Goal: Task Accomplishment & Management: Manage account settings

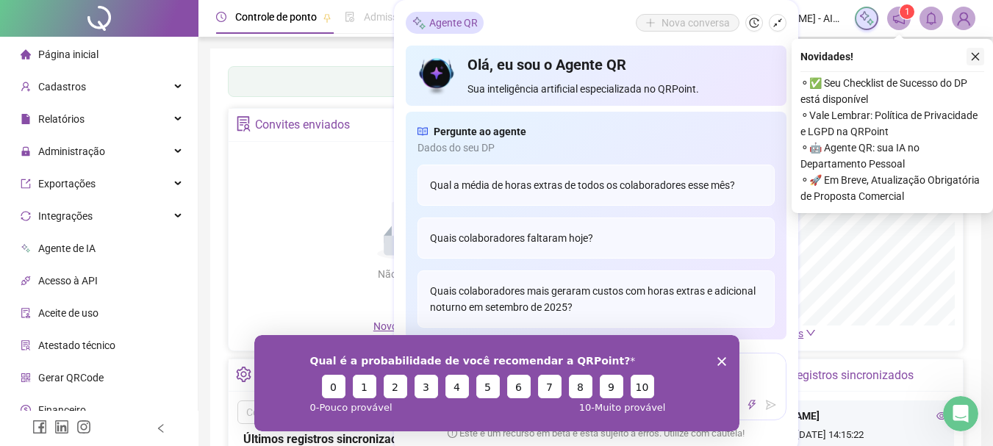
click at [981, 55] on button "button" at bounding box center [975, 57] width 18 height 18
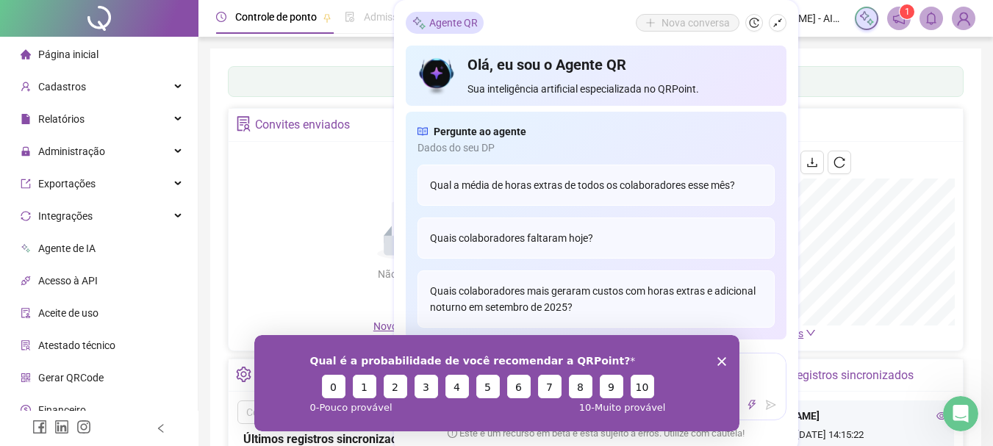
click at [903, 22] on icon "notification" at bounding box center [898, 18] width 13 height 13
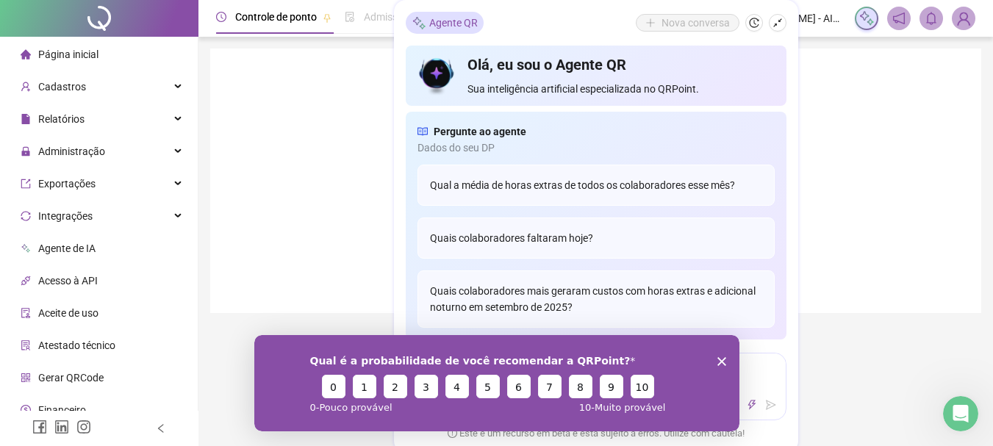
click at [905, 9] on span at bounding box center [899, 19] width 24 height 24
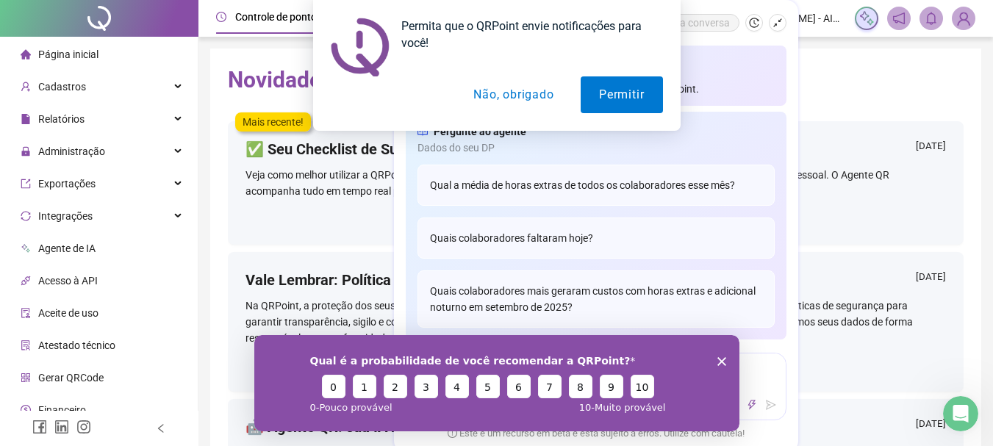
click at [719, 359] on polygon "Encerrar pesquisa" at bounding box center [721, 360] width 9 height 9
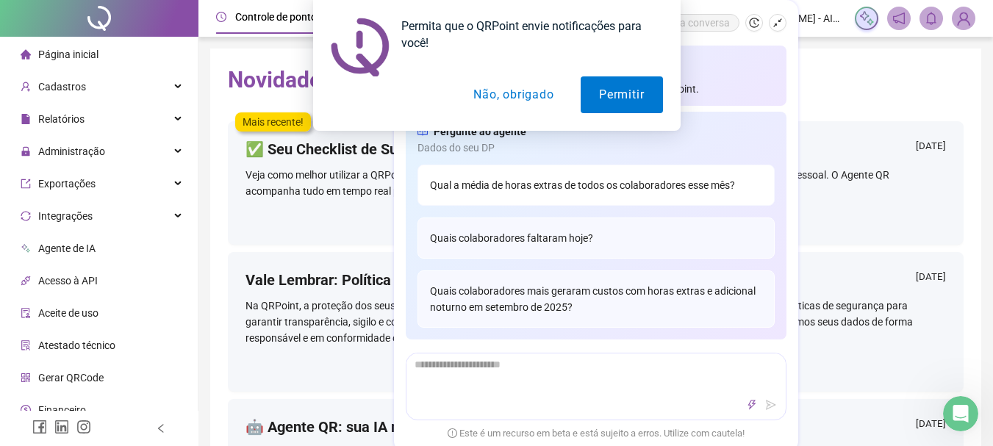
click at [504, 178] on div "Qual a média de horas extras de todos os colaboradores esse mês?" at bounding box center [595, 185] width 357 height 41
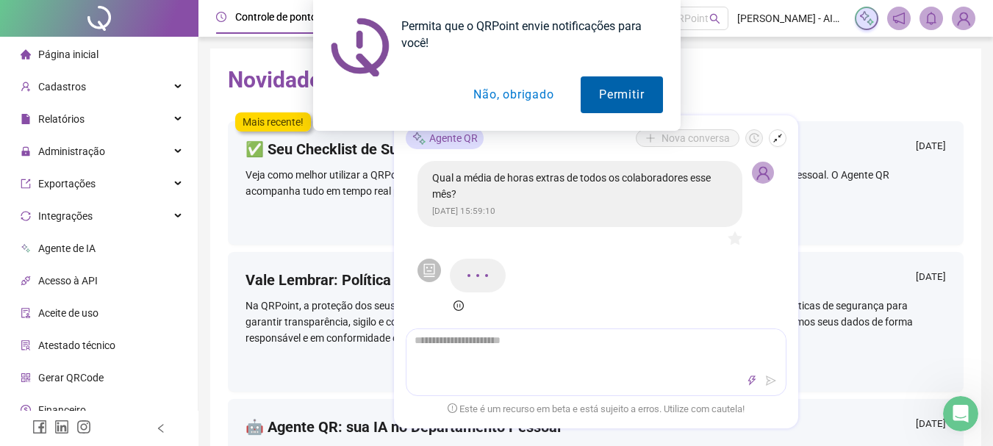
click at [592, 101] on button "Permitir" at bounding box center [622, 94] width 82 height 37
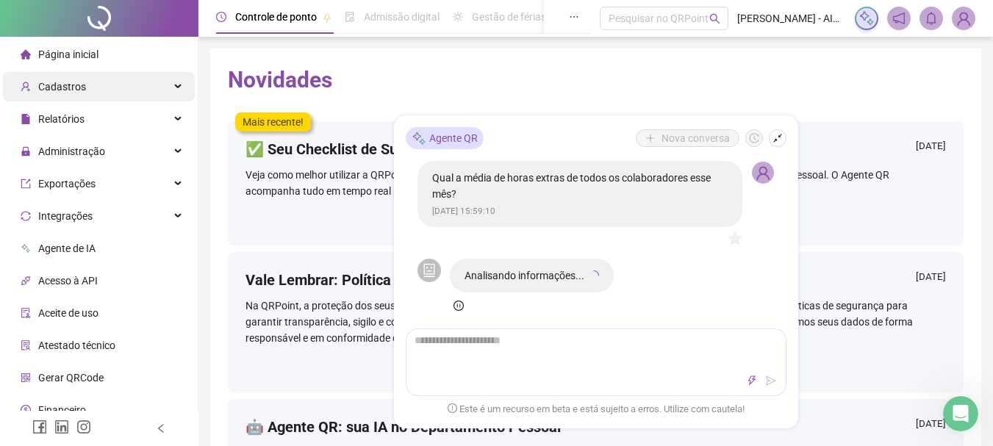
click at [71, 81] on span "Cadastros" at bounding box center [62, 87] width 48 height 12
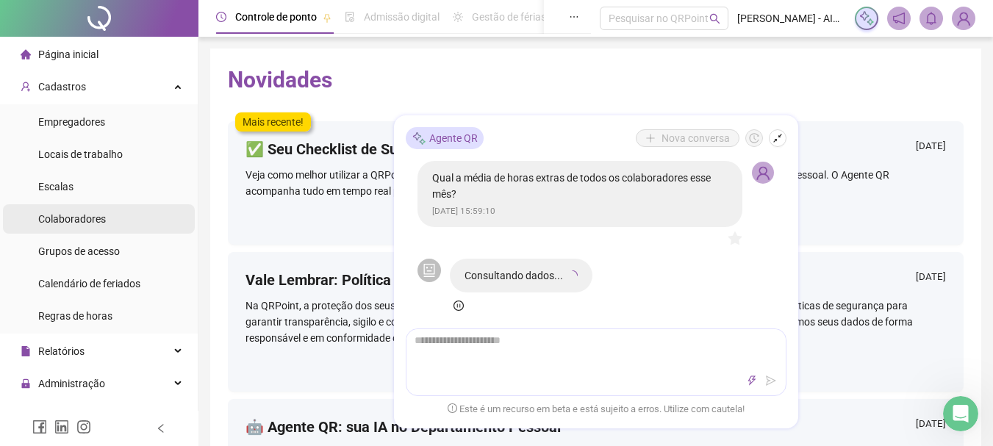
click at [71, 223] on span "Colaboradores" at bounding box center [72, 219] width 68 height 12
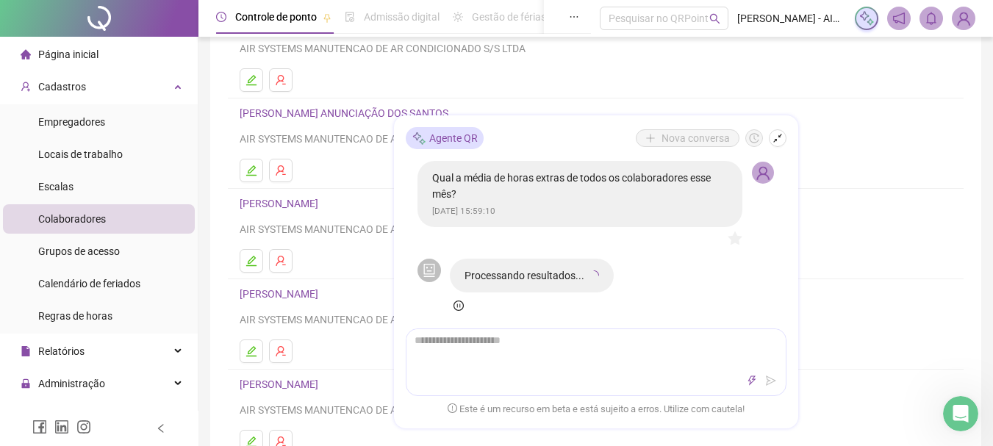
scroll to position [294, 0]
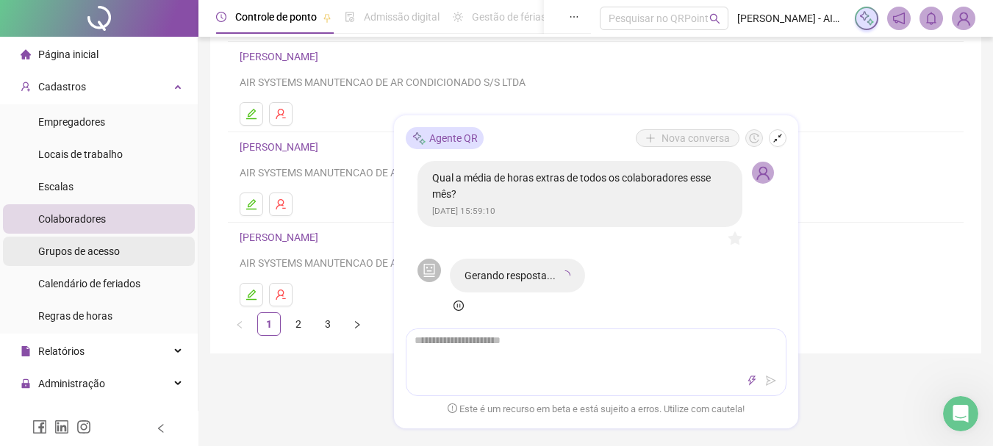
click at [79, 252] on span "Grupos de acesso" at bounding box center [79, 251] width 82 height 12
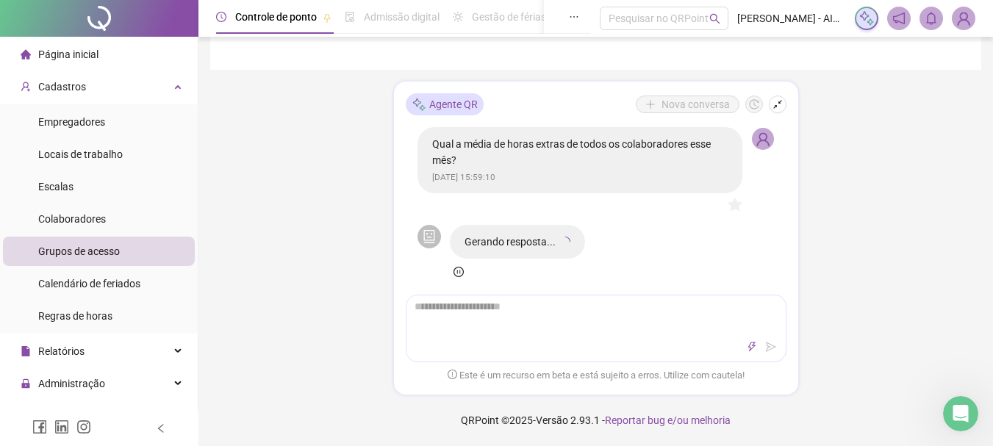
scroll to position [243, 0]
click at [123, 278] on span "Calendário de feriados" at bounding box center [89, 284] width 102 height 12
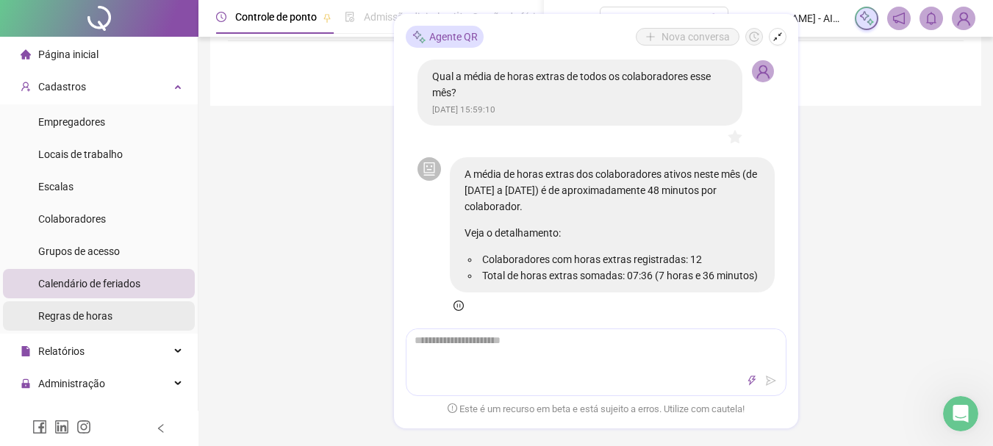
click at [68, 322] on span "Regras de horas" at bounding box center [75, 316] width 74 height 12
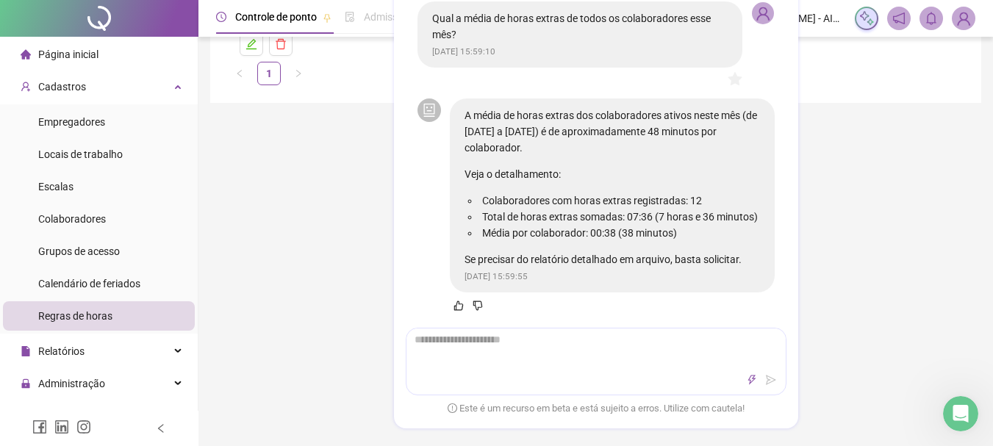
click at [857, 229] on div "Controle de ponto Admissão digital Gestão de férias Painel do DP Folha de pagam…" at bounding box center [595, 198] width 794 height 882
click at [75, 57] on span "Página inicial" at bounding box center [68, 55] width 60 height 12
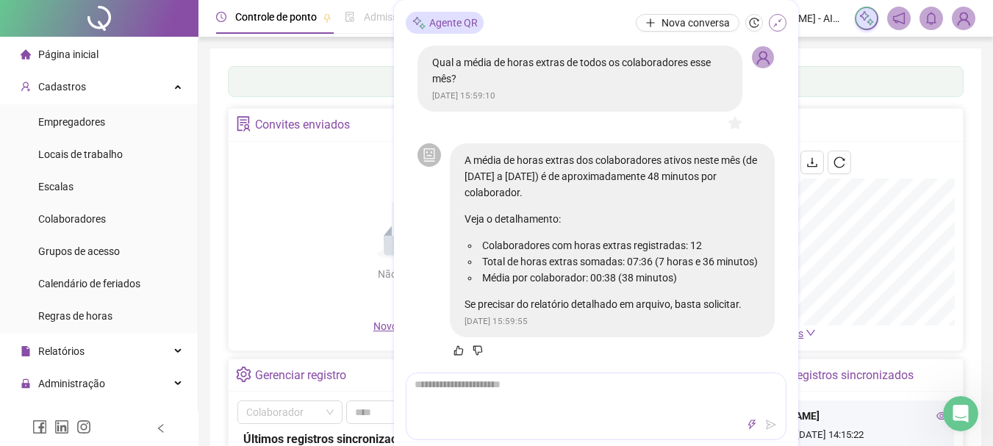
click at [773, 24] on icon "shrink" at bounding box center [777, 23] width 10 height 10
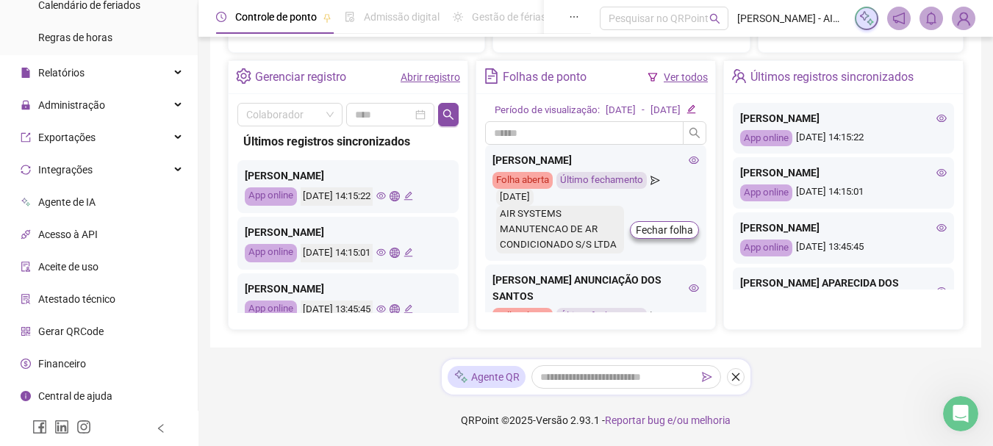
scroll to position [205, 0]
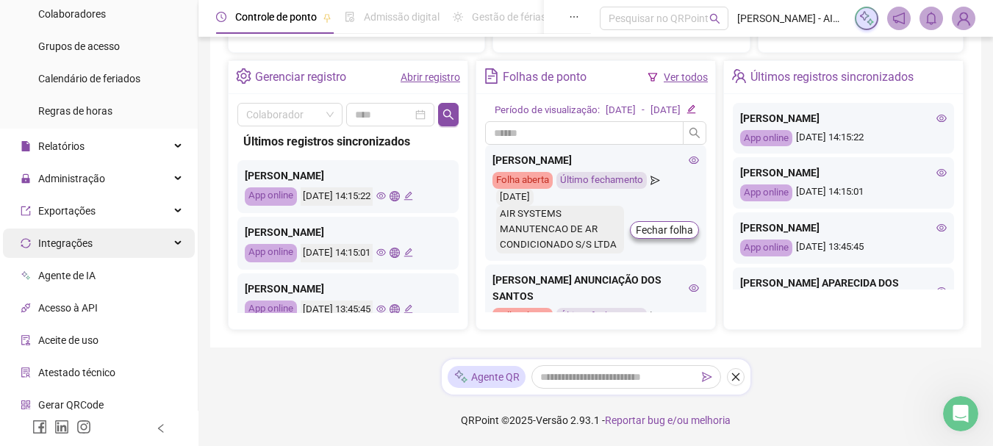
click at [173, 240] on div "Integrações" at bounding box center [99, 243] width 192 height 29
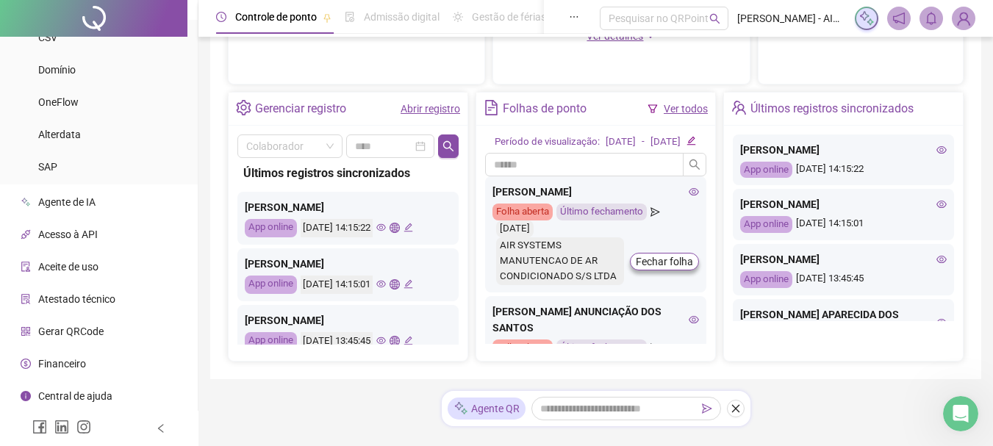
scroll to position [561, 0]
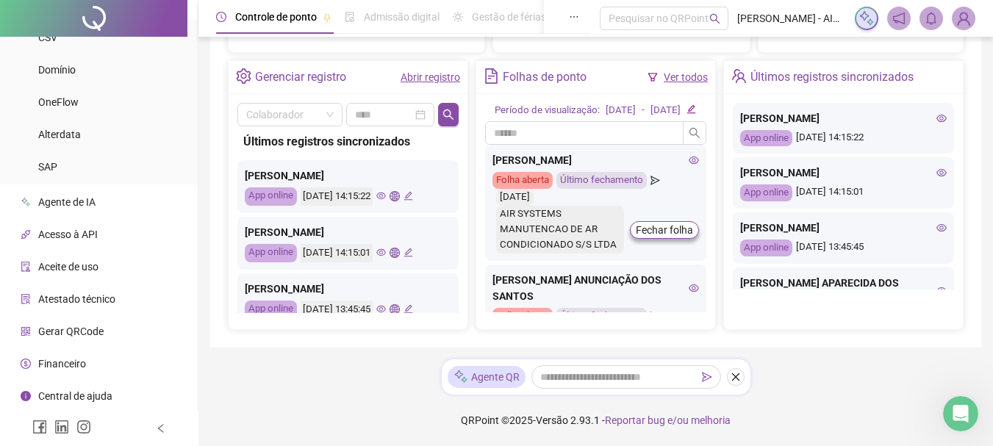
click at [70, 353] on div "Financeiro" at bounding box center [53, 363] width 65 height 29
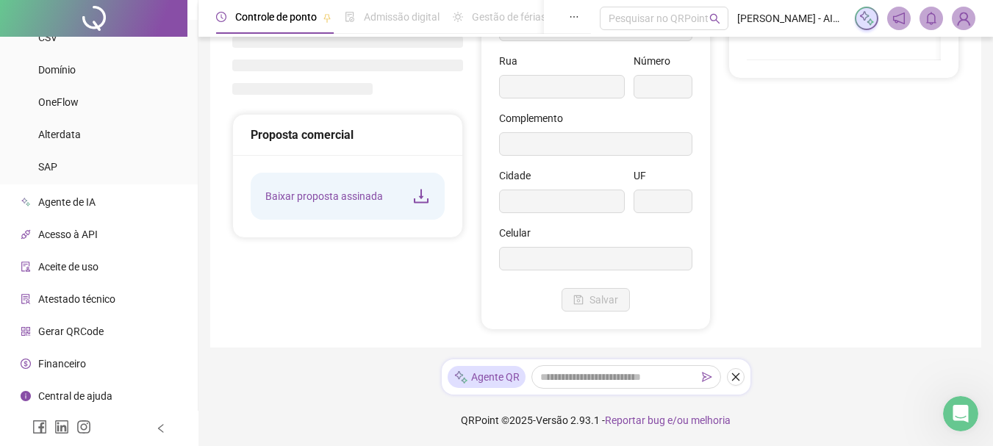
scroll to position [244, 0]
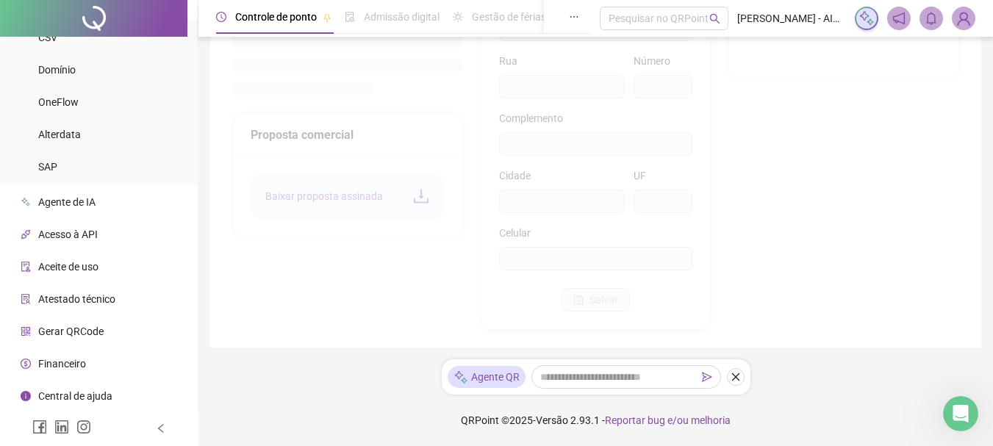
click at [72, 362] on span "Financeiro" at bounding box center [62, 364] width 48 height 12
type input "**********"
type input "********"
type input "****"
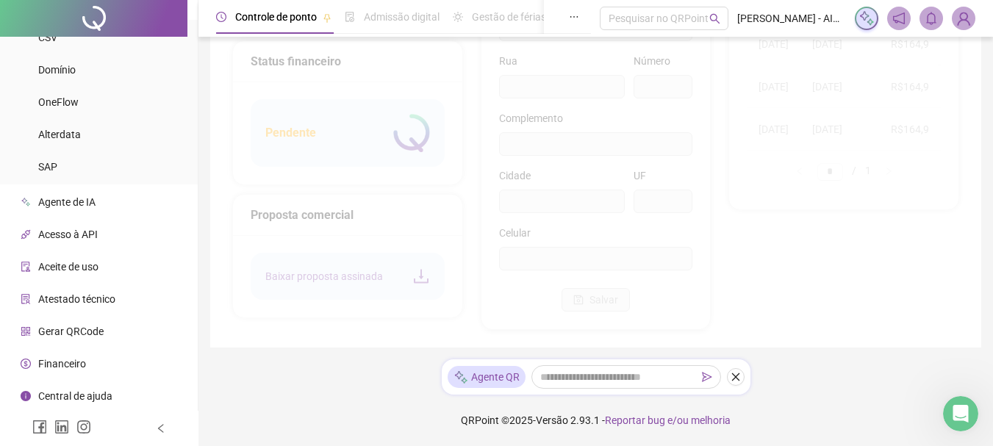
type input "*********"
type input "**"
type input "*********"
type input "**********"
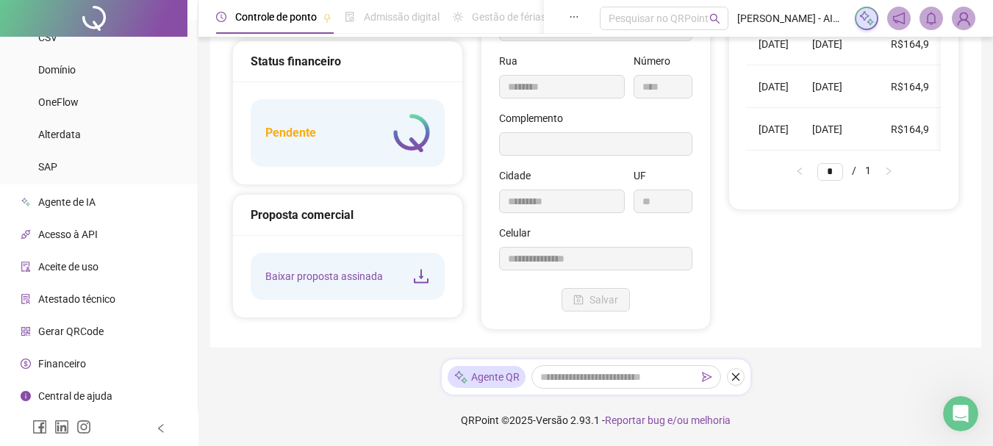
click at [301, 137] on h5 "Pendente" at bounding box center [290, 133] width 51 height 18
click at [423, 145] on img at bounding box center [411, 133] width 37 height 38
click at [299, 136] on h5 "Pendente" at bounding box center [290, 133] width 51 height 18
click at [409, 139] on img at bounding box center [411, 133] width 37 height 38
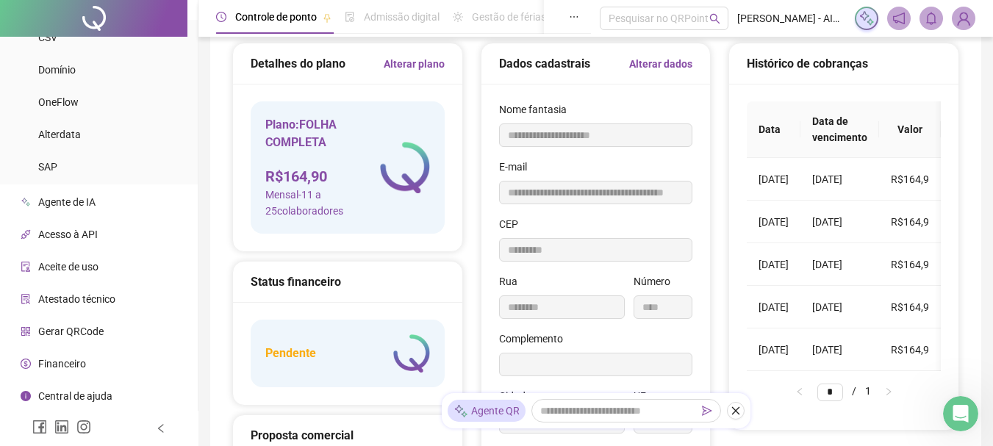
scroll to position [0, 143]
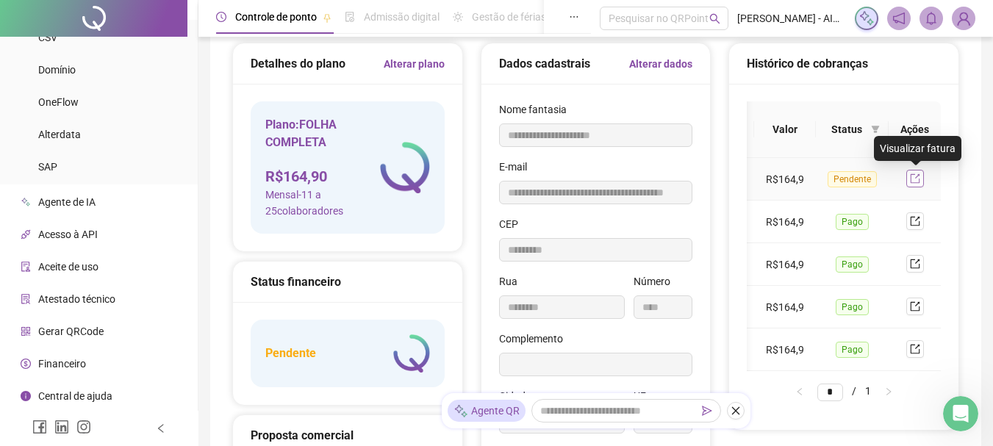
click at [917, 182] on icon "export" at bounding box center [915, 178] width 10 height 10
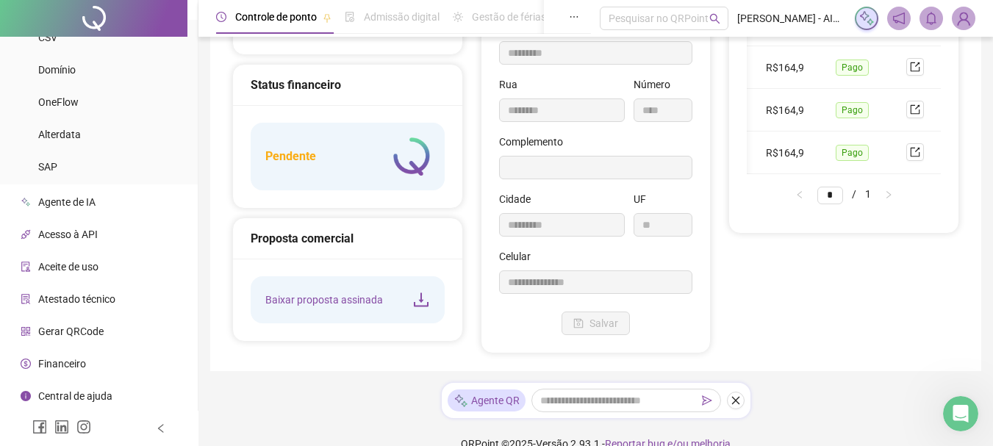
scroll to position [244, 0]
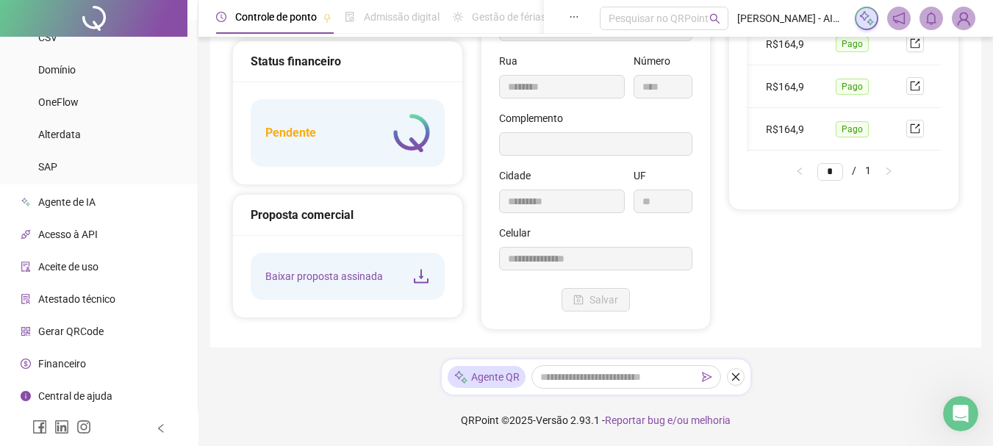
click at [70, 340] on div "Gerar QRCode" at bounding box center [62, 331] width 83 height 29
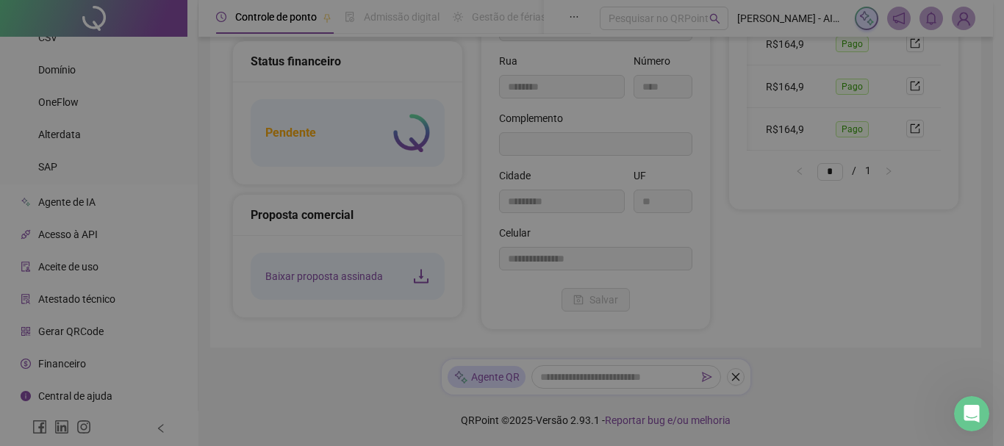
click at [71, 336] on div "Gerar QRCode Empregador Empregadores Copiar código Imprimir" at bounding box center [502, 223] width 1004 height 446
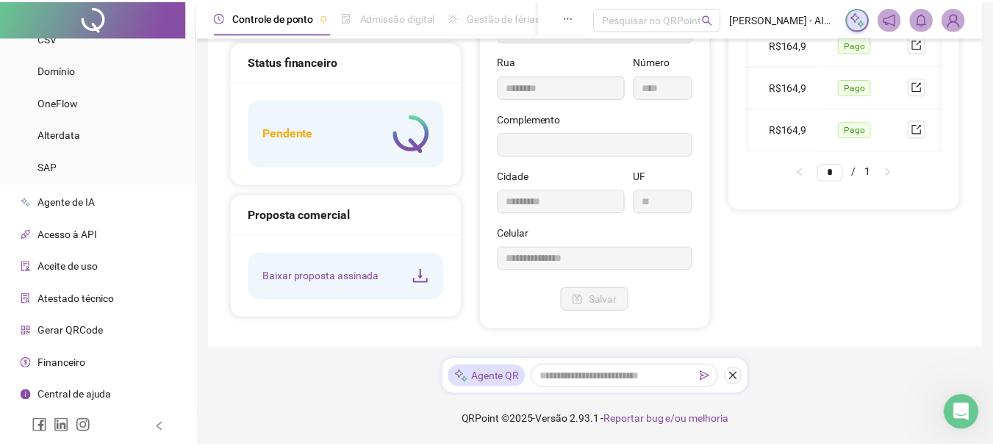
scroll to position [0, 139]
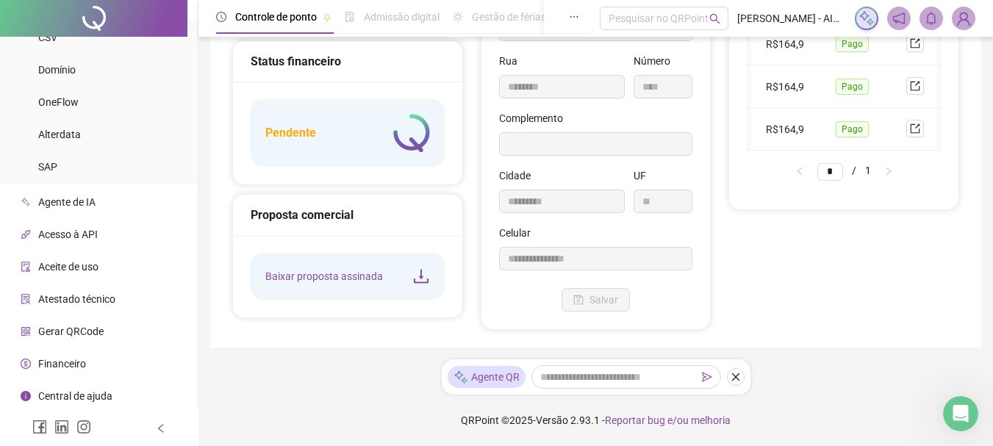
click at [76, 304] on span "Atestado técnico" at bounding box center [76, 299] width 77 height 12
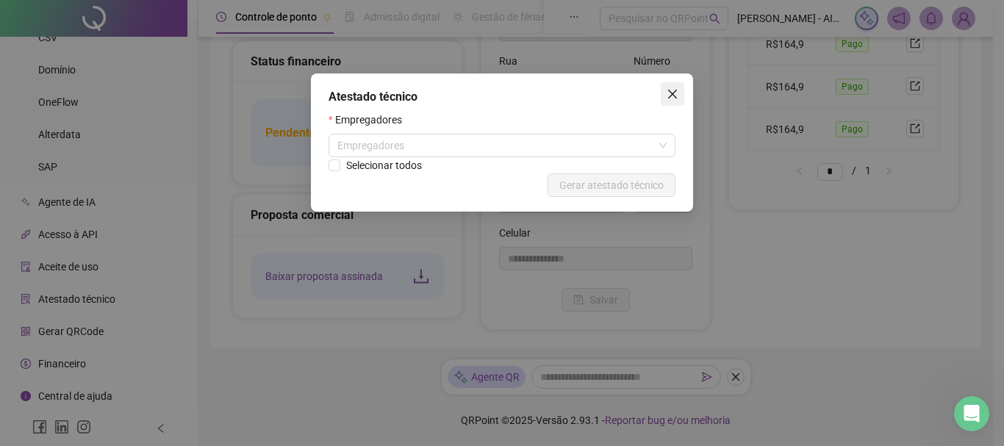
click at [672, 98] on icon "close" at bounding box center [673, 94] width 12 height 12
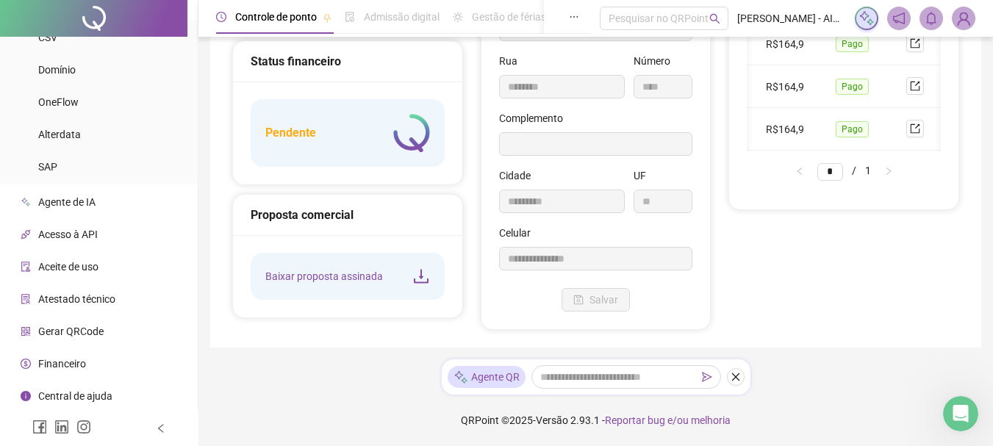
click at [95, 270] on span "Aceite de uso" at bounding box center [68, 267] width 60 height 12
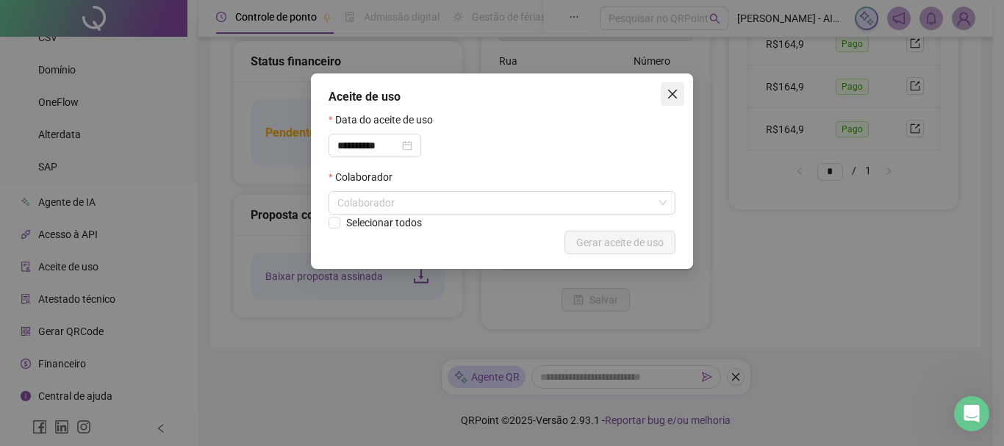
click at [667, 95] on icon "close" at bounding box center [673, 94] width 12 height 12
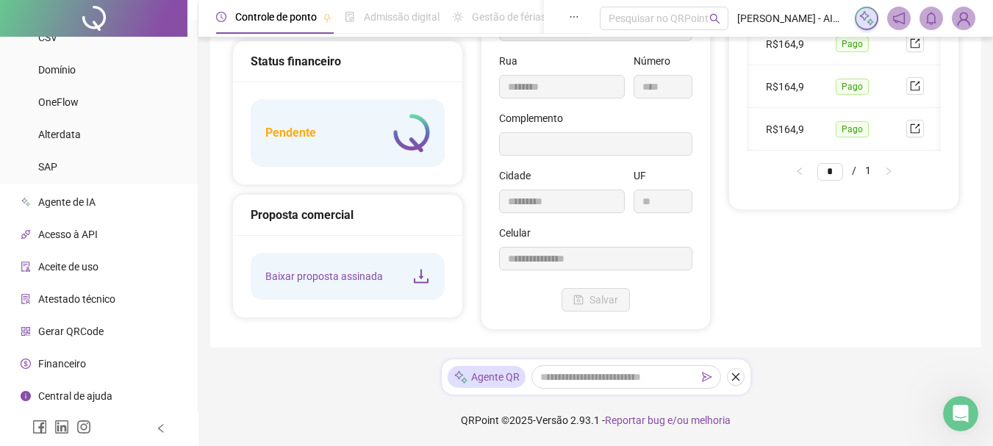
click at [92, 234] on span "Acesso à API" at bounding box center [68, 235] width 60 height 12
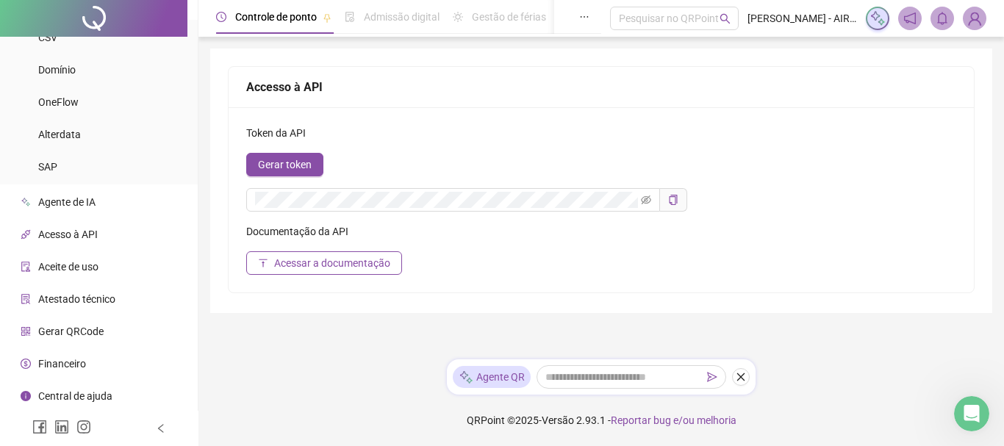
click at [84, 230] on span "Acesso à API" at bounding box center [68, 235] width 60 height 12
click at [70, 168] on li "SAP" at bounding box center [99, 166] width 192 height 29
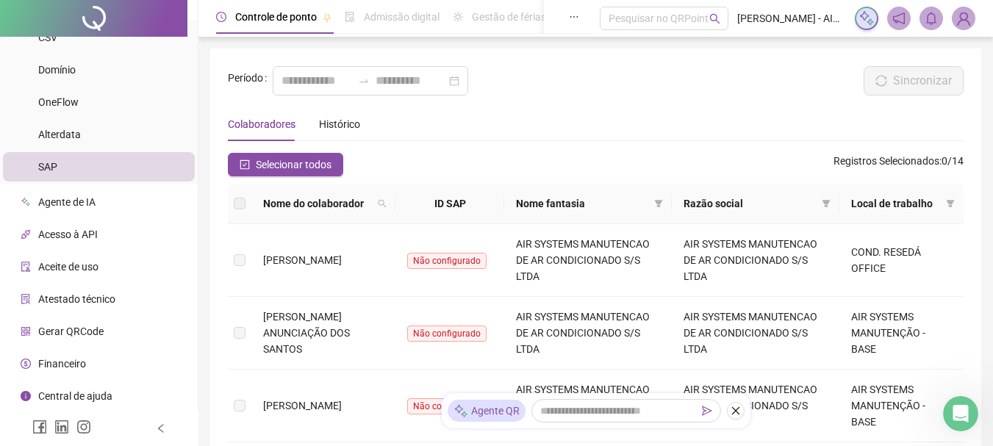
type input "**********"
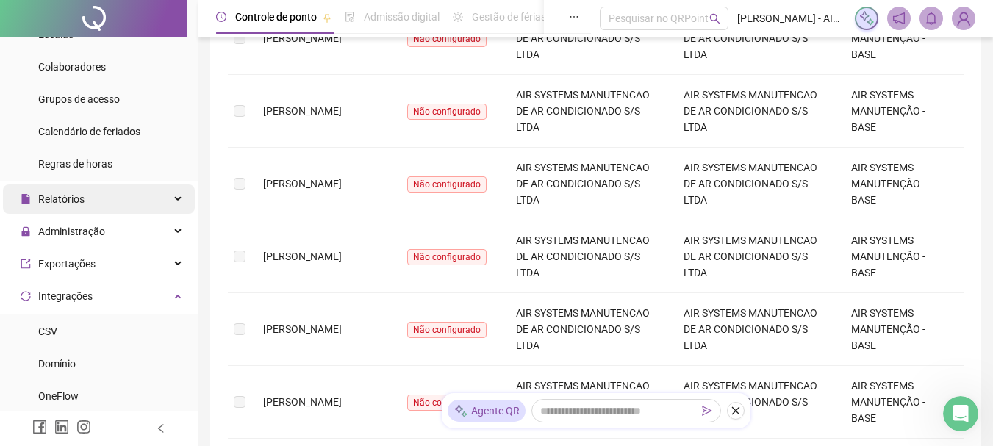
scroll to position [79, 0]
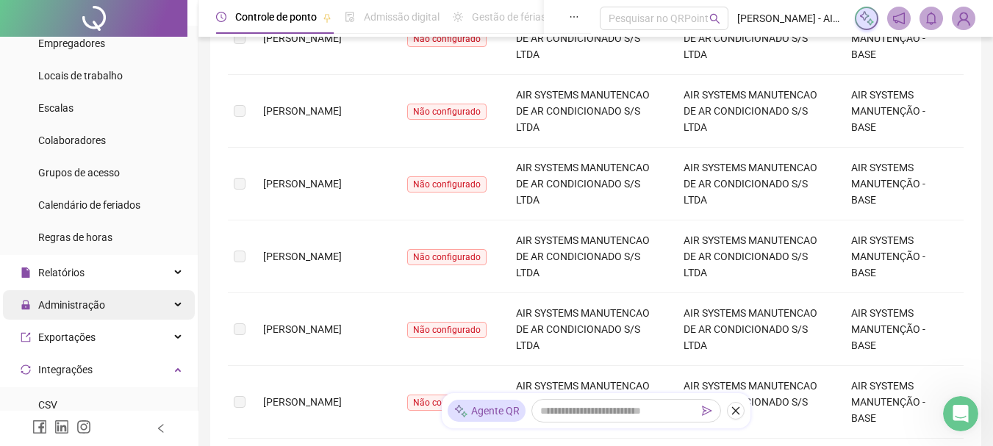
click at [121, 304] on div "Administração" at bounding box center [99, 304] width 192 height 29
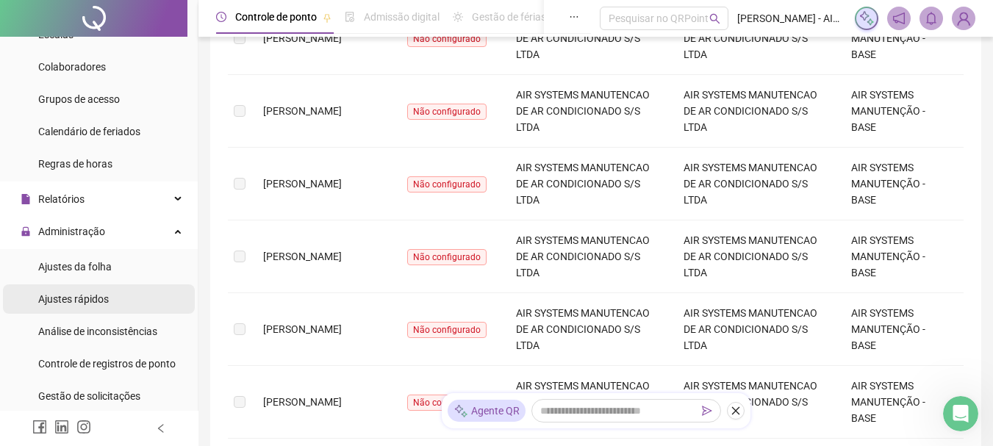
scroll to position [446, 0]
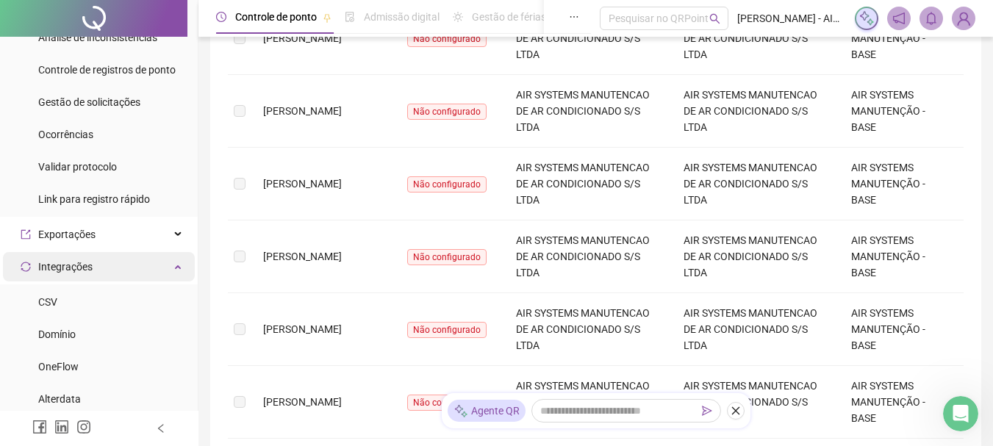
click at [162, 268] on div "Integrações" at bounding box center [99, 266] width 192 height 29
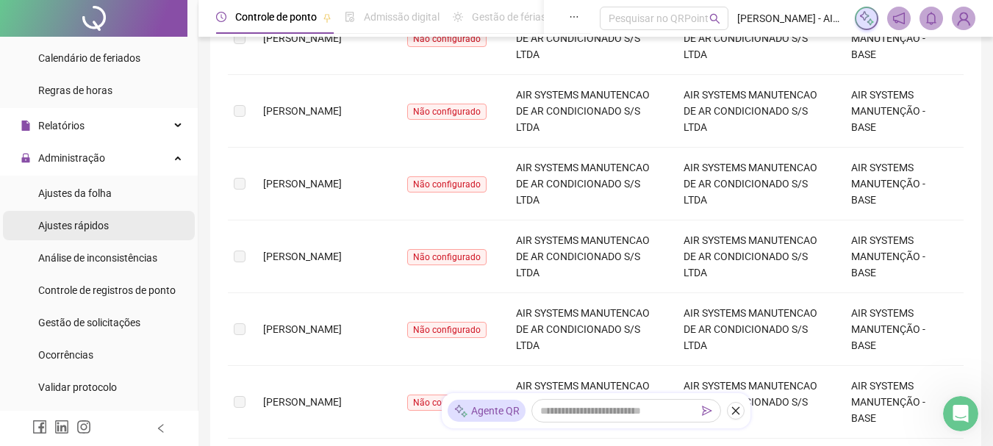
scroll to position [5, 0]
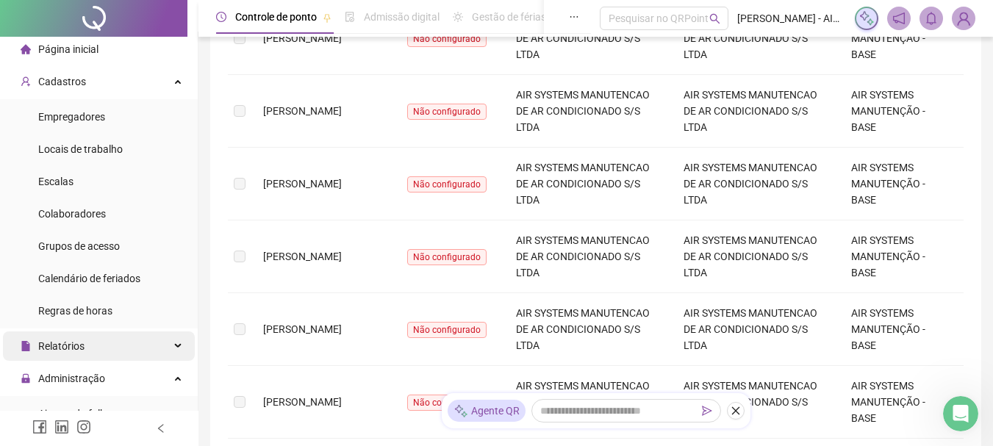
click at [170, 342] on div "Relatórios" at bounding box center [99, 345] width 192 height 29
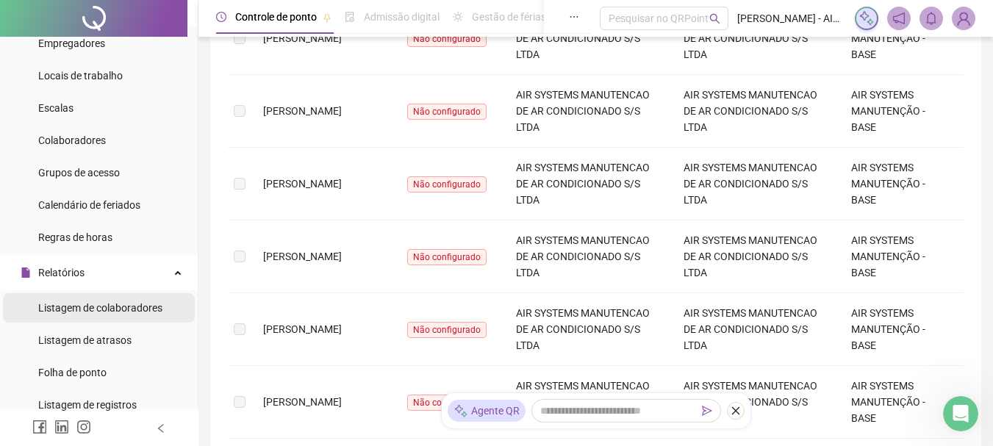
click at [146, 306] on span "Listagem de colaboradores" at bounding box center [100, 308] width 124 height 12
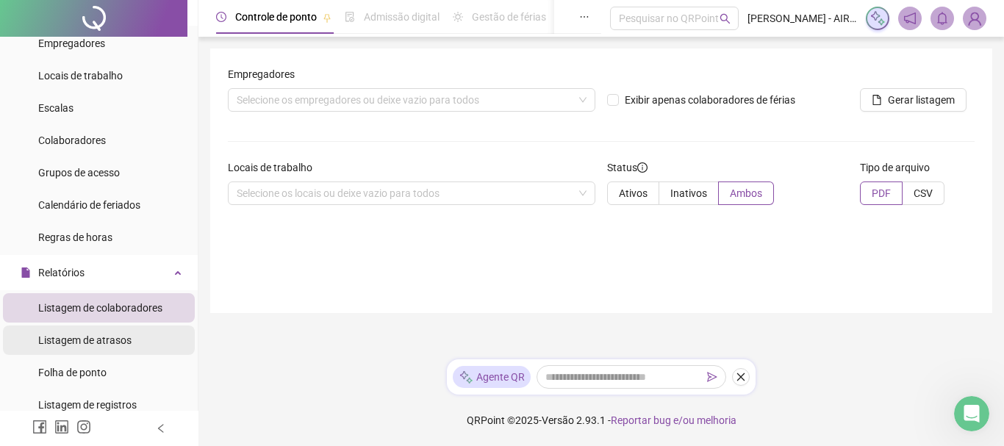
click at [118, 342] on span "Listagem de atrasos" at bounding box center [84, 340] width 93 height 12
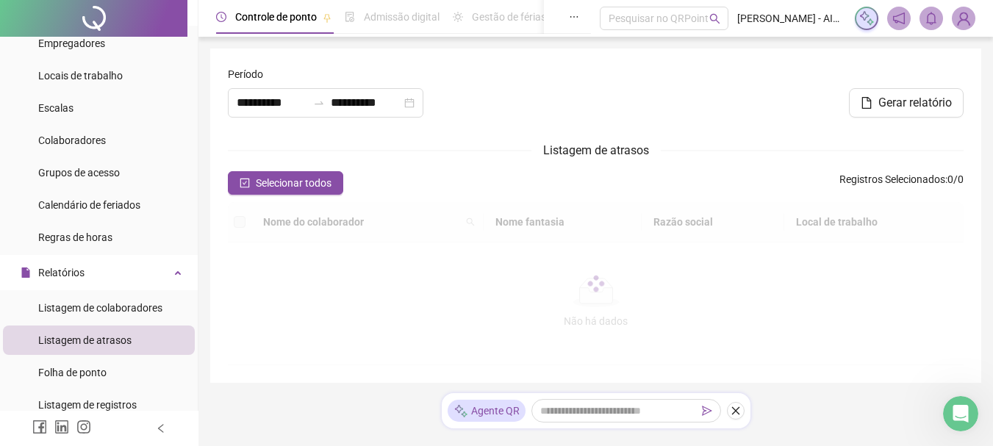
type input "**********"
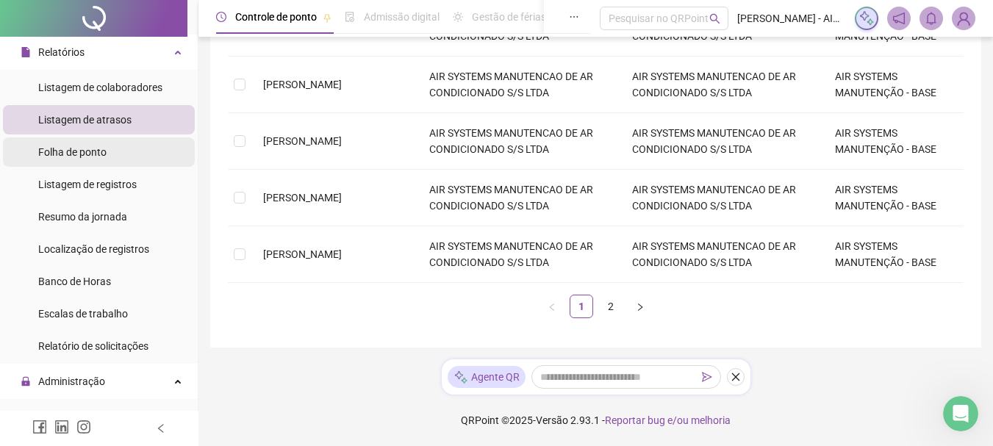
scroll to position [152, 0]
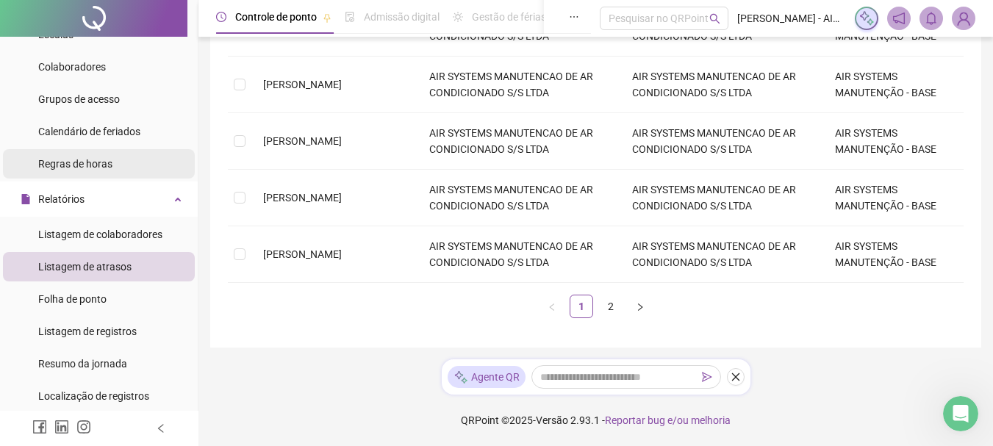
click at [74, 168] on span "Regras de horas" at bounding box center [75, 164] width 74 height 12
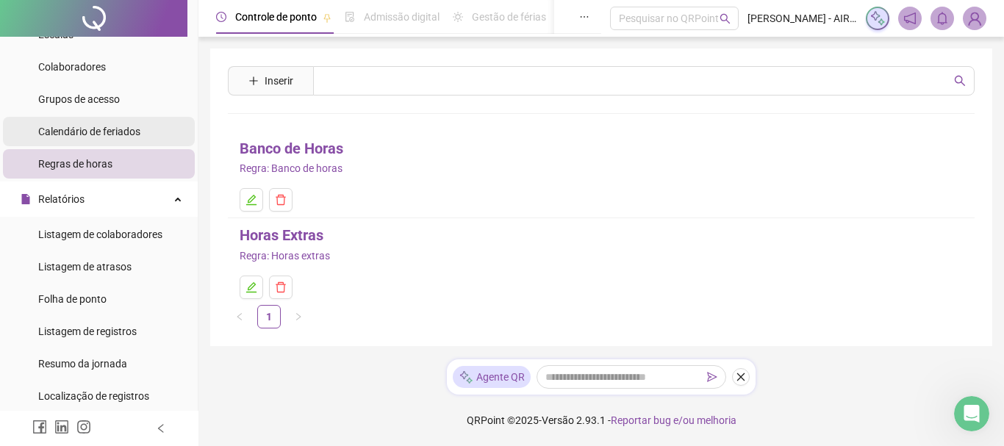
click at [84, 137] on span "Calendário de feriados" at bounding box center [89, 132] width 102 height 12
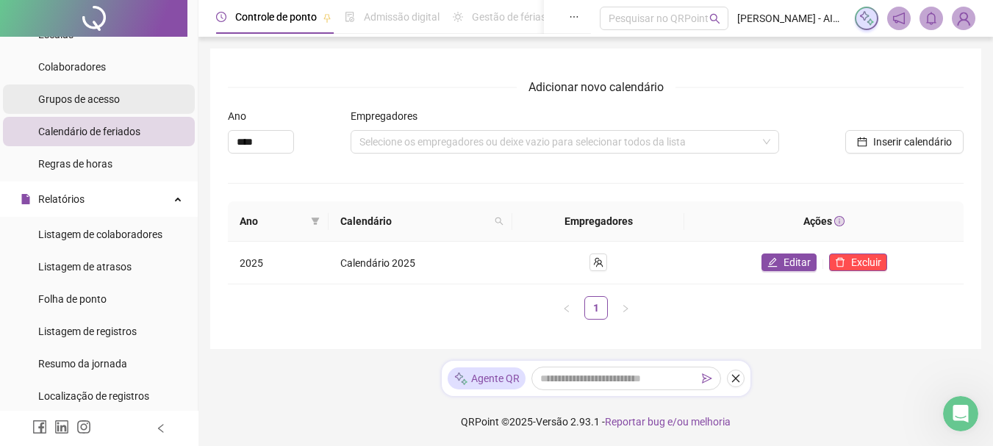
click at [87, 107] on div "Grupos de acesso" at bounding box center [79, 99] width 82 height 29
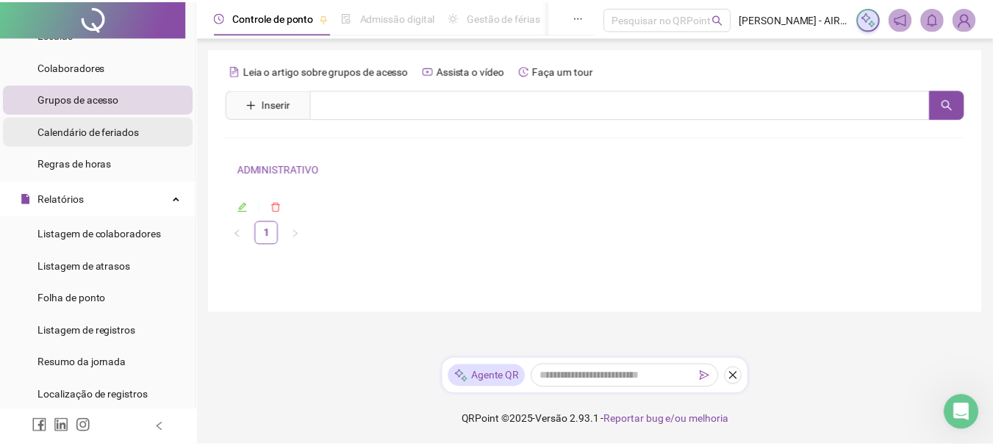
scroll to position [5, 0]
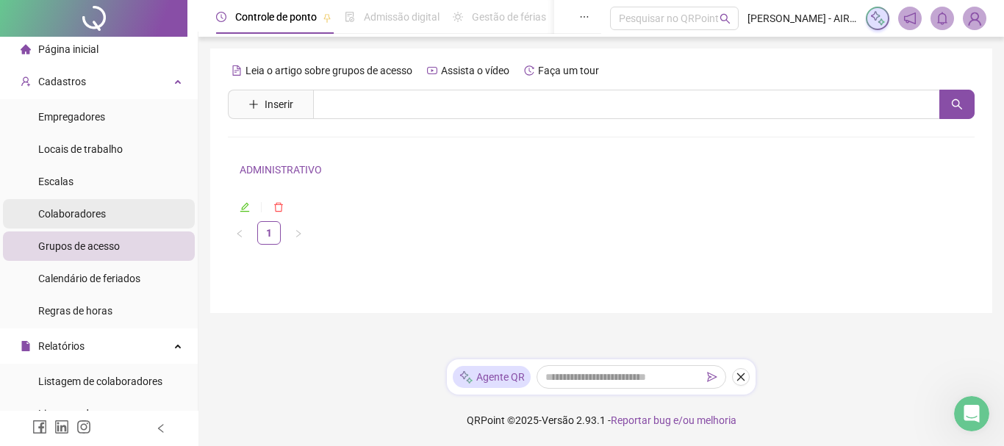
click at [67, 214] on span "Colaboradores" at bounding box center [72, 214] width 68 height 12
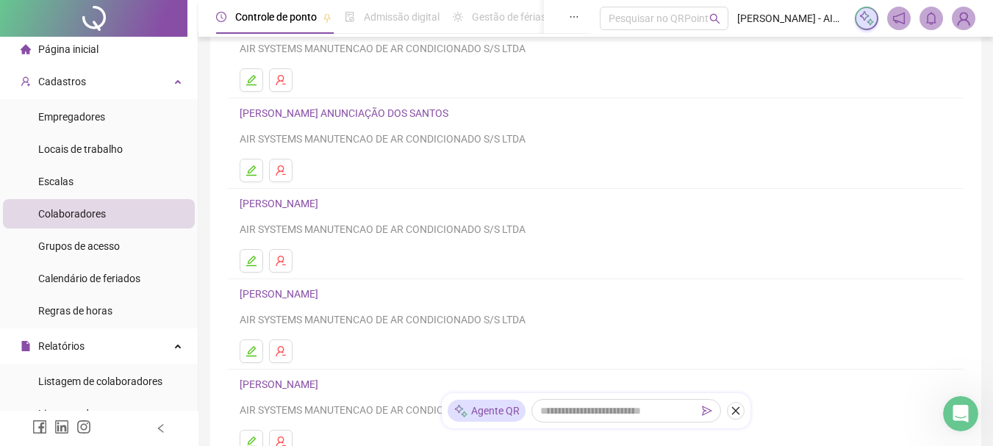
scroll to position [300, 0]
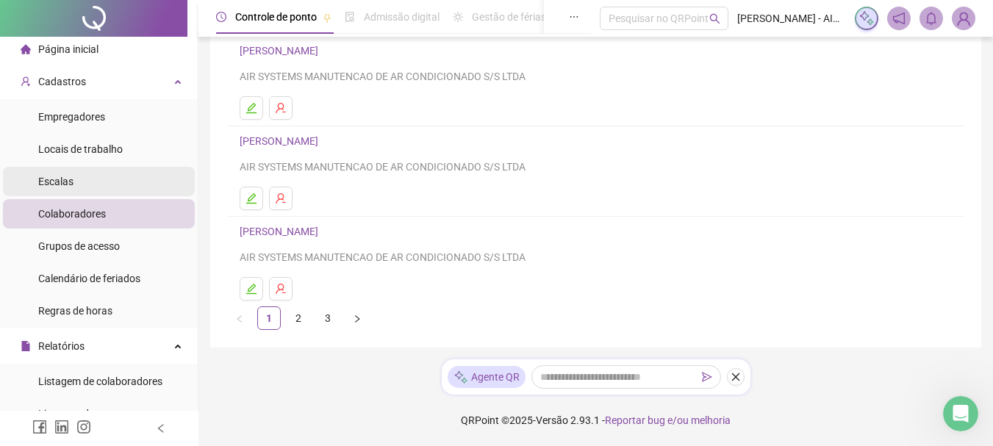
click at [61, 182] on span "Escalas" at bounding box center [55, 182] width 35 height 12
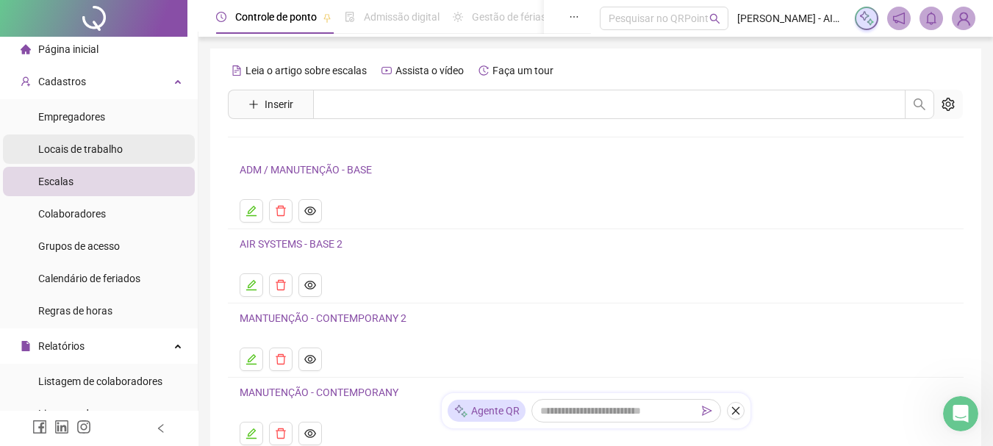
click at [68, 153] on span "Locais de trabalho" at bounding box center [80, 149] width 85 height 12
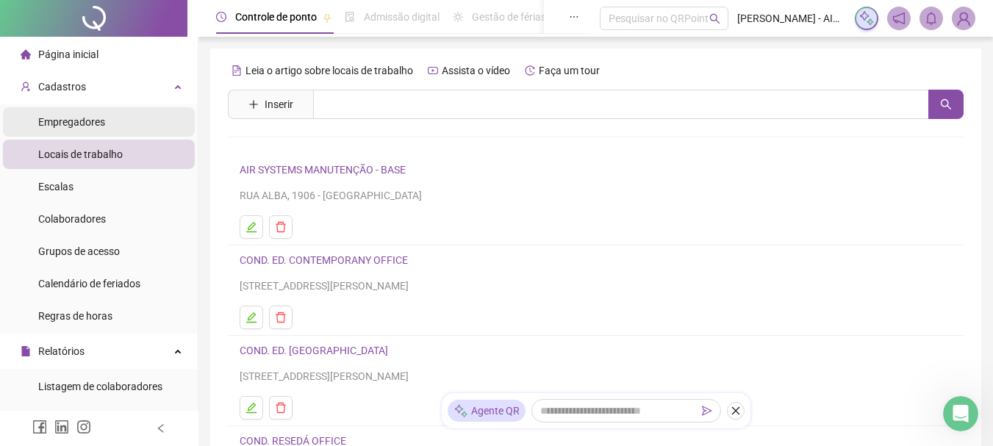
click at [82, 126] on span "Empregadores" at bounding box center [71, 122] width 67 height 12
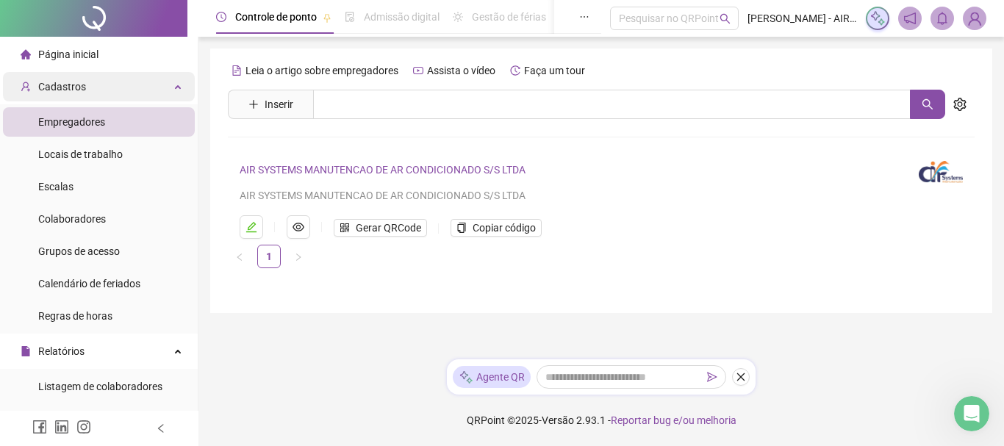
click at [82, 94] on span "Cadastros" at bounding box center [53, 86] width 65 height 29
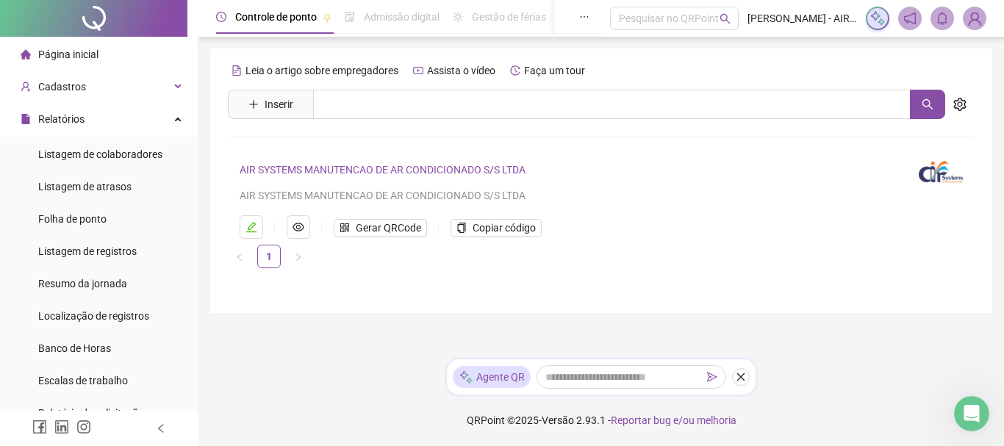
click at [906, 14] on icon "notification" at bounding box center [909, 18] width 13 height 13
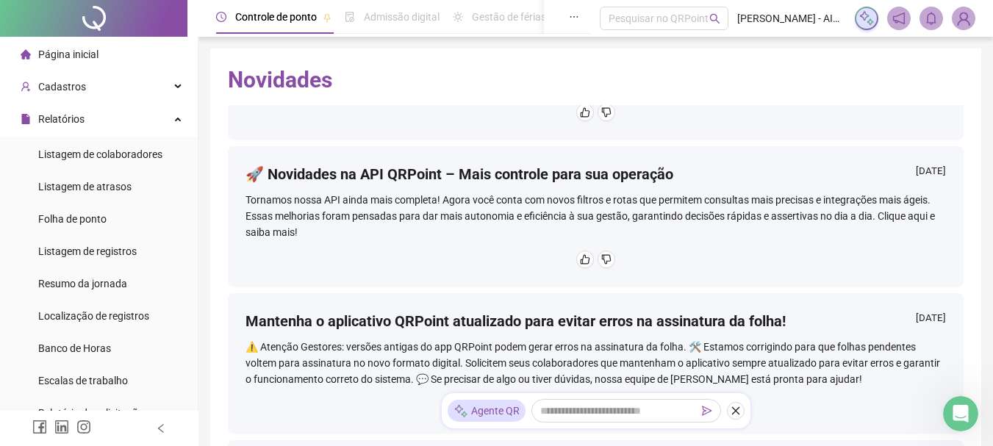
scroll to position [735, 0]
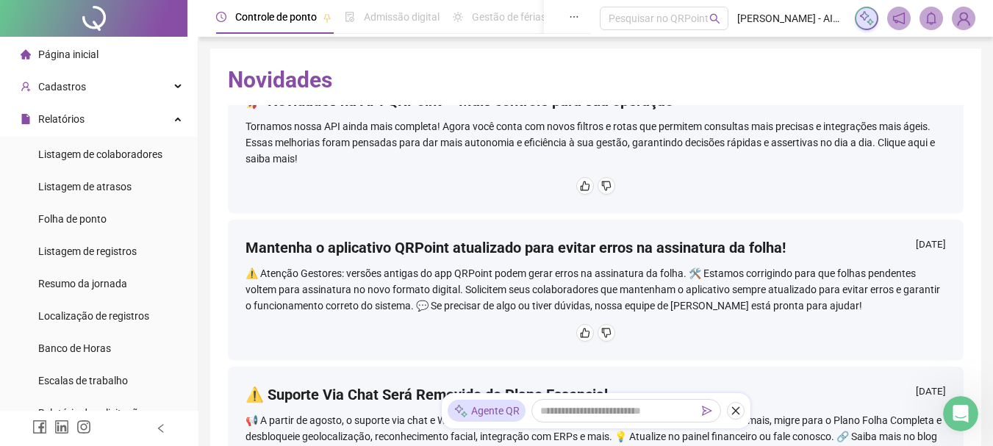
click at [918, 24] on div at bounding box center [915, 19] width 121 height 24
click at [924, 21] on span at bounding box center [931, 19] width 24 height 24
click at [960, 24] on img at bounding box center [963, 18] width 22 height 22
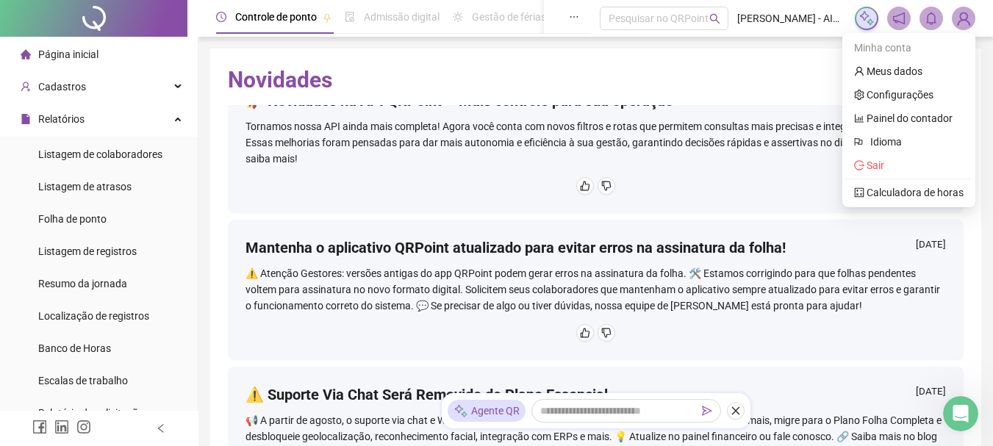
click at [250, 13] on span "Controle de ponto" at bounding box center [276, 17] width 82 height 12
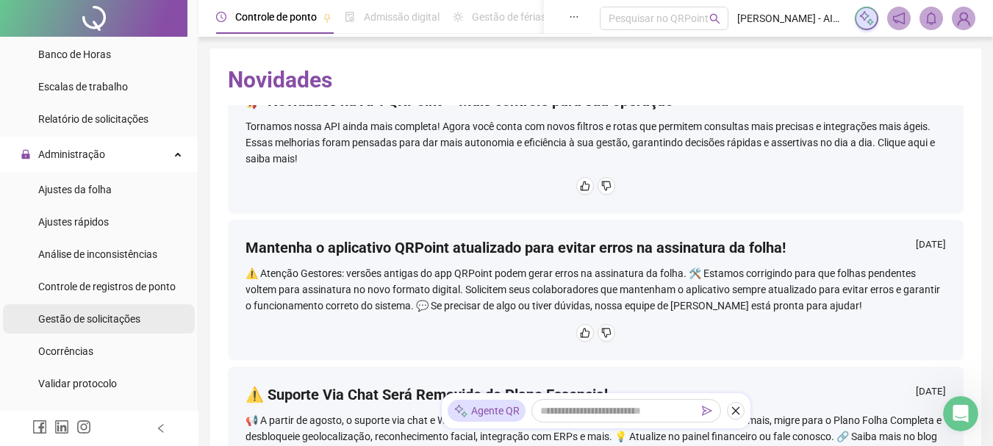
scroll to position [608, 0]
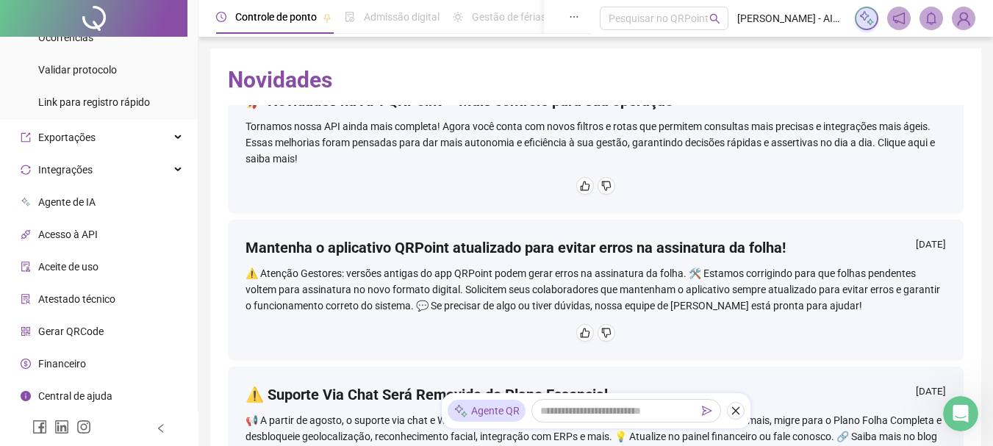
click at [71, 395] on span "Central de ajuda" at bounding box center [75, 396] width 74 height 12
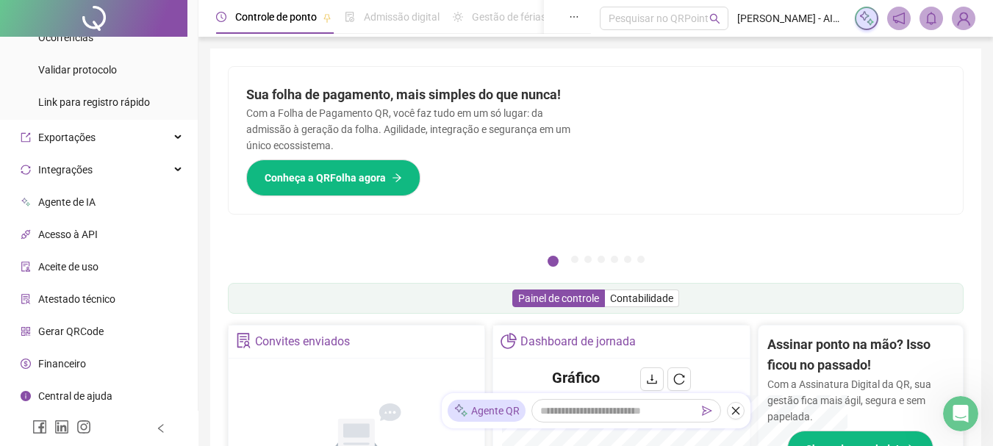
click at [72, 367] on span "Financeiro" at bounding box center [62, 364] width 48 height 12
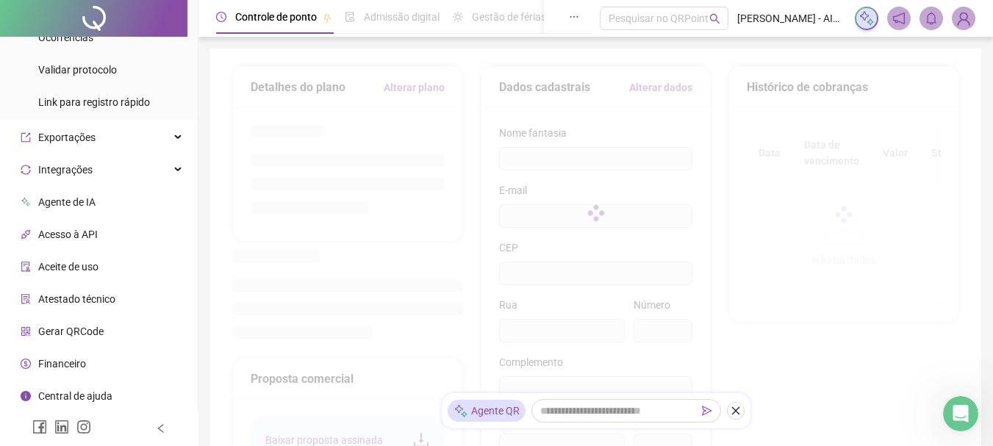
type input "**********"
type input "********"
type input "****"
type input "*********"
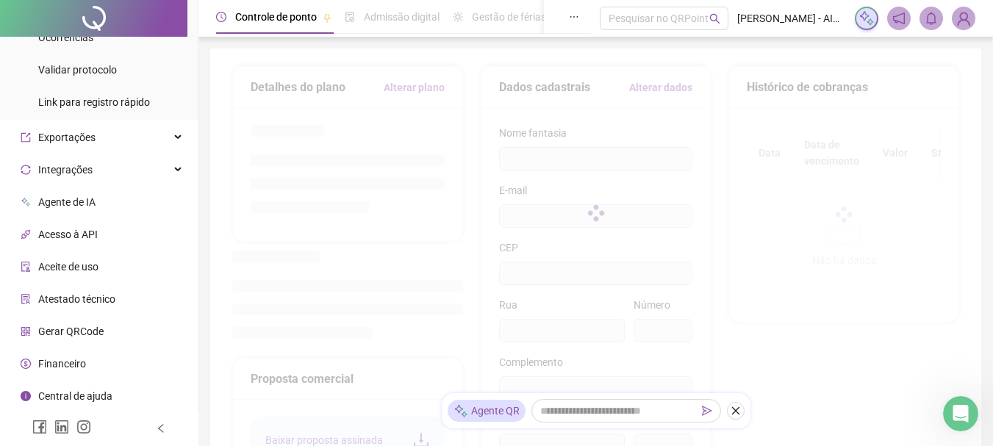
type input "**"
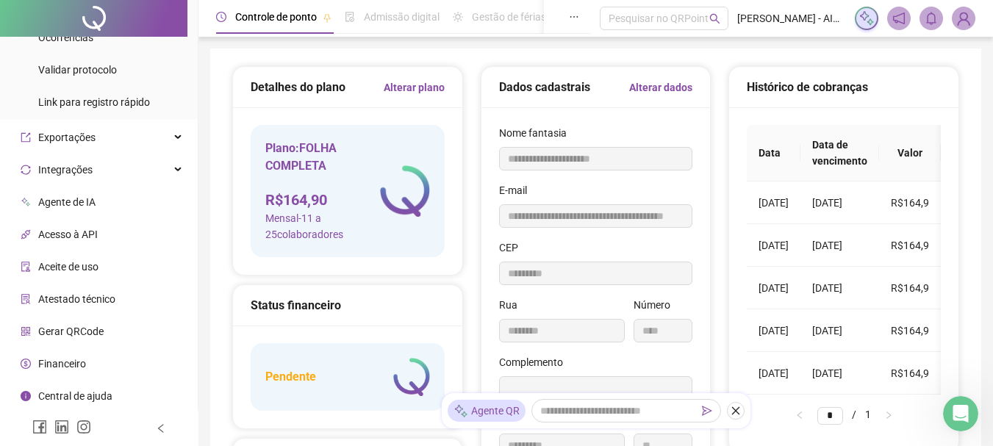
type input "*********"
type input "**********"
click at [77, 376] on div "Financeiro" at bounding box center [53, 363] width 65 height 29
click at [76, 362] on span "Financeiro" at bounding box center [62, 364] width 48 height 12
click at [285, 377] on h5 "Pendente" at bounding box center [290, 377] width 51 height 18
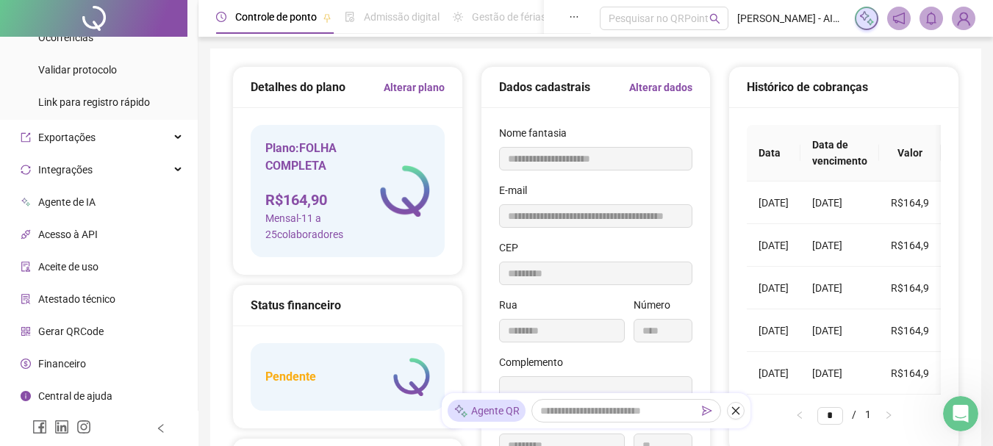
scroll to position [244, 0]
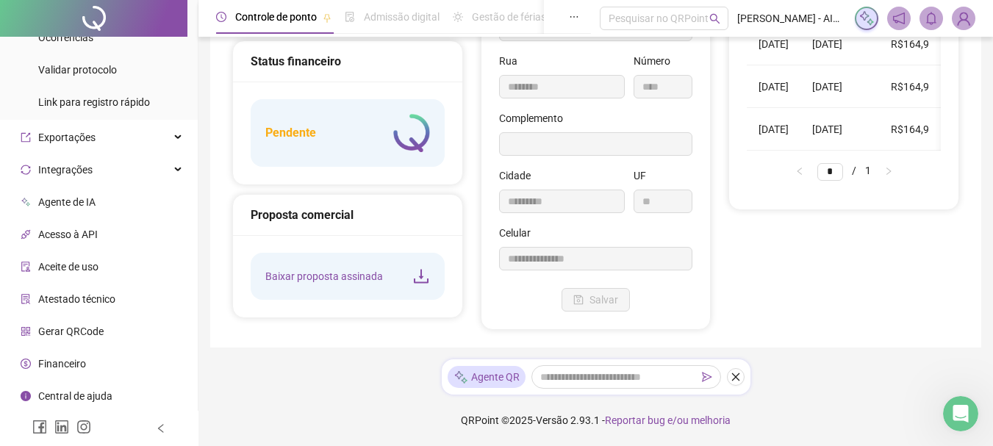
click at [76, 335] on span "Gerar QRCode" at bounding box center [70, 332] width 65 height 12
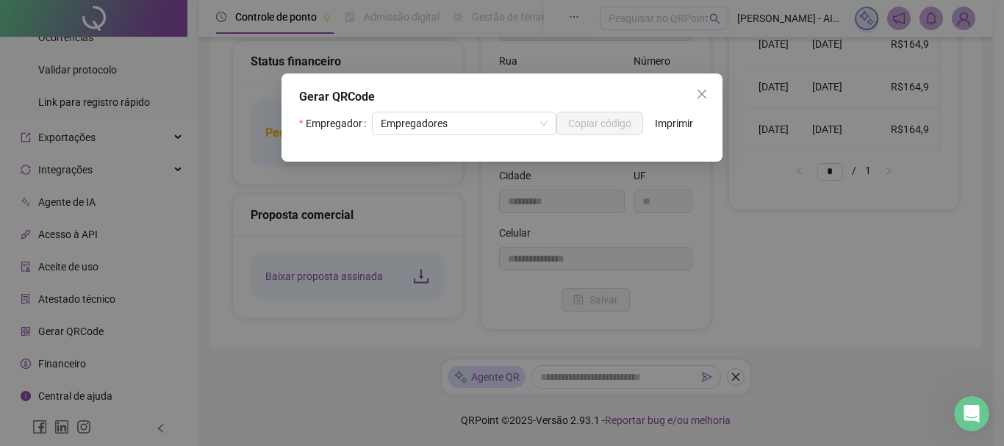
click at [72, 294] on div "Gerar QRCode Empregador Empregadores Copiar código Imprimir" at bounding box center [502, 223] width 1004 height 446
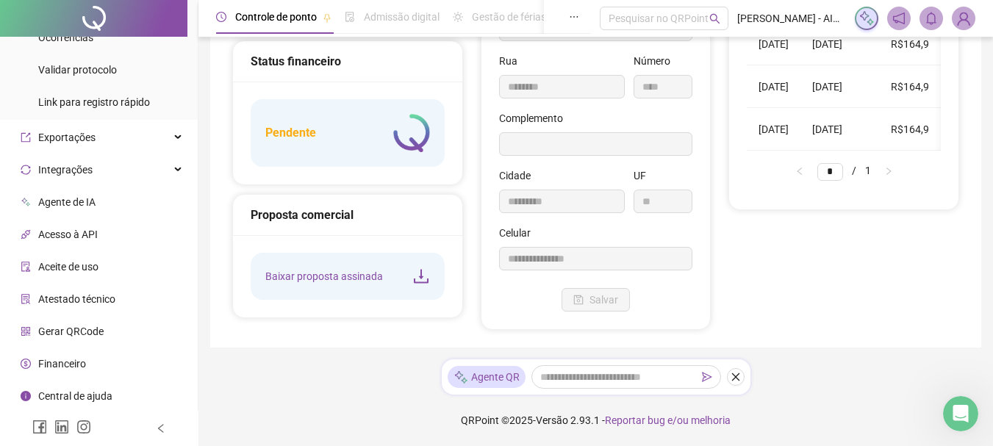
click at [72, 296] on span "Atestado técnico" at bounding box center [76, 299] width 77 height 12
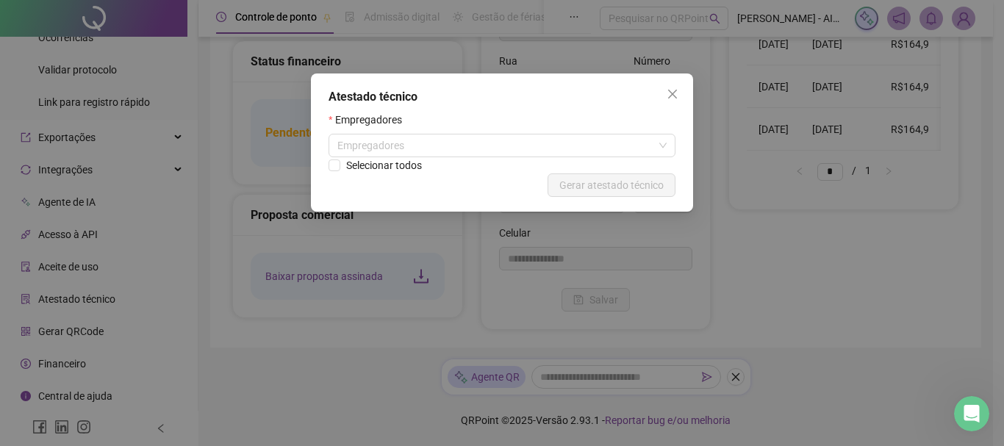
click at [77, 268] on div "Atestado técnico Empregadores Empregadores Selecionar todos Cancelar Gerar ates…" at bounding box center [502, 223] width 1004 height 446
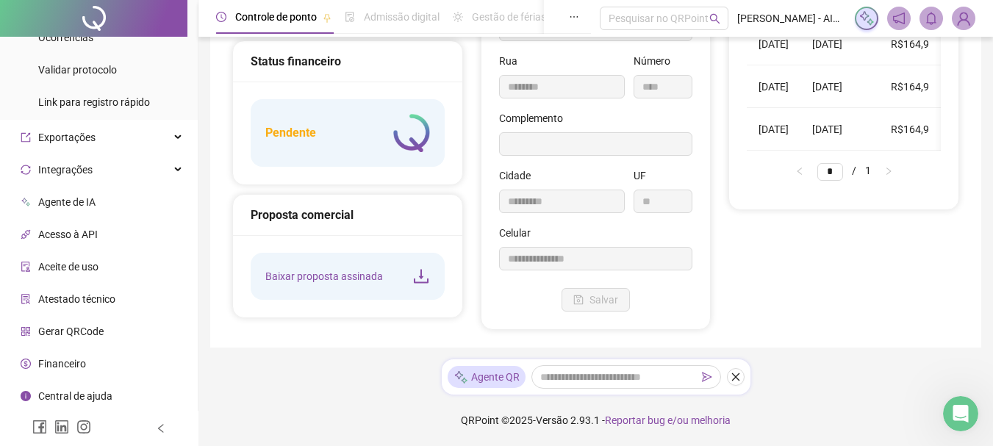
click at [77, 268] on span "Aceite de uso" at bounding box center [68, 267] width 60 height 12
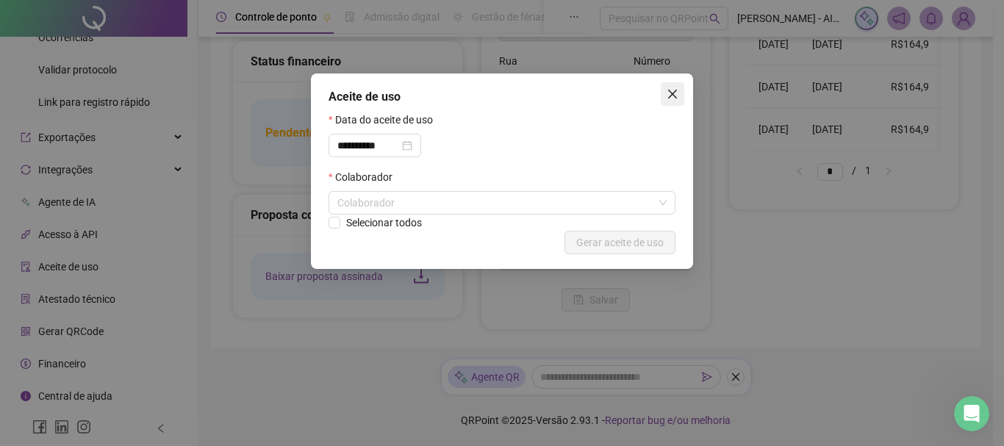
click at [669, 88] on icon "close" at bounding box center [673, 94] width 12 height 12
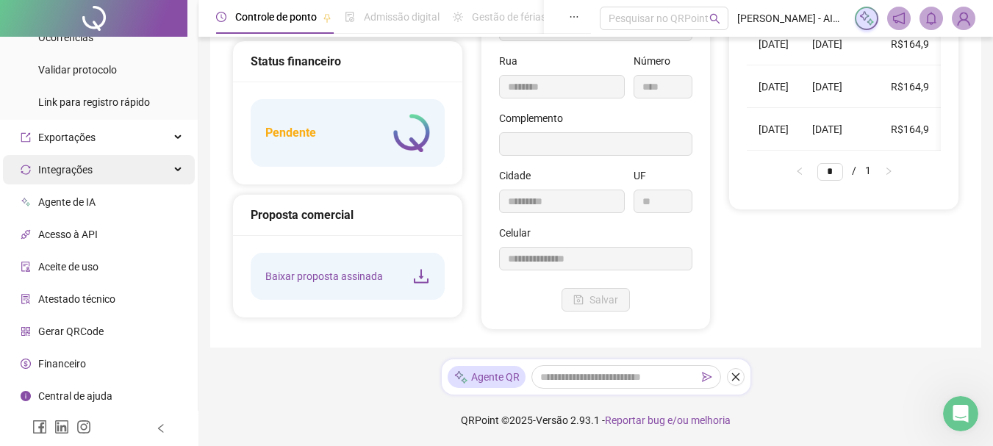
click at [64, 171] on span "Integrações" at bounding box center [65, 170] width 54 height 12
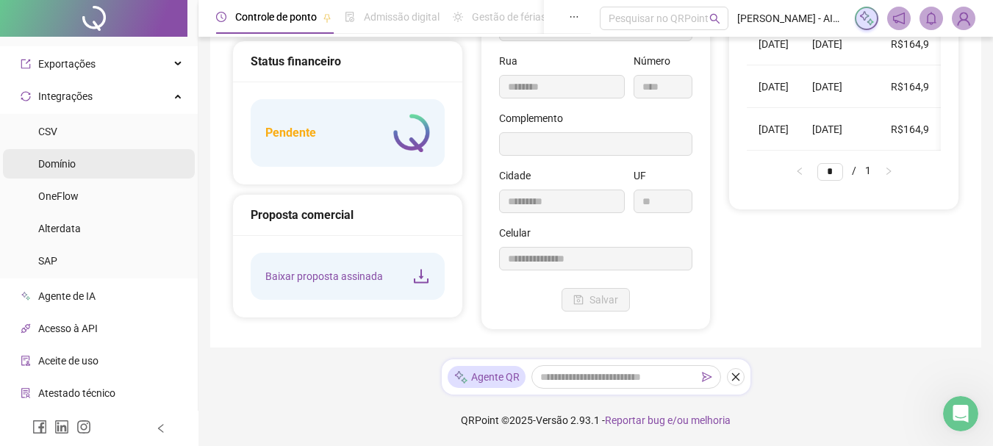
scroll to position [534, 0]
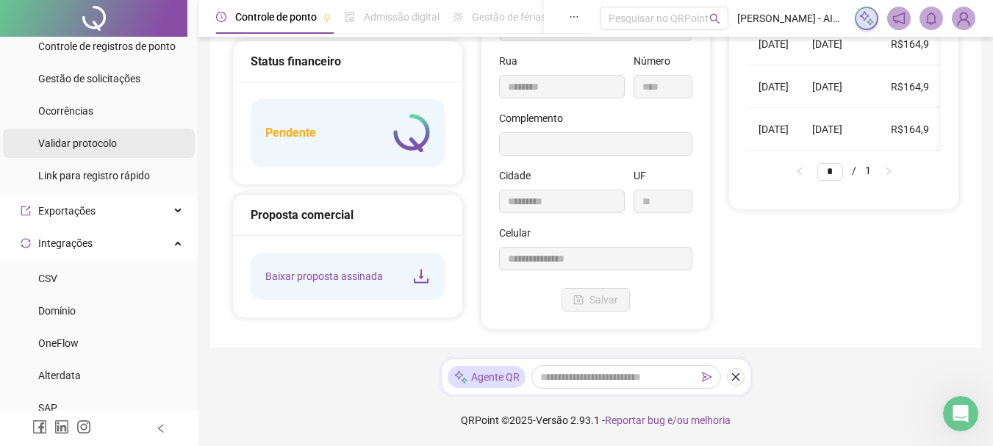
click at [90, 143] on span "Validar protocolo" at bounding box center [77, 143] width 79 height 12
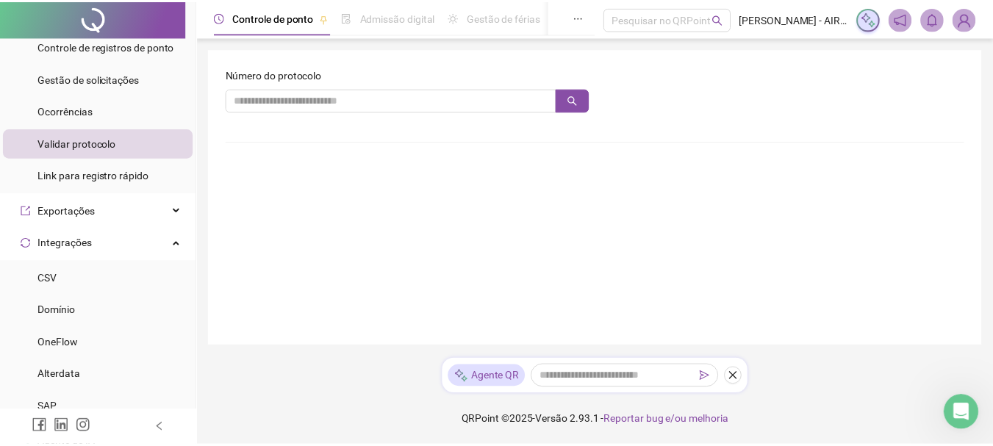
scroll to position [461, 0]
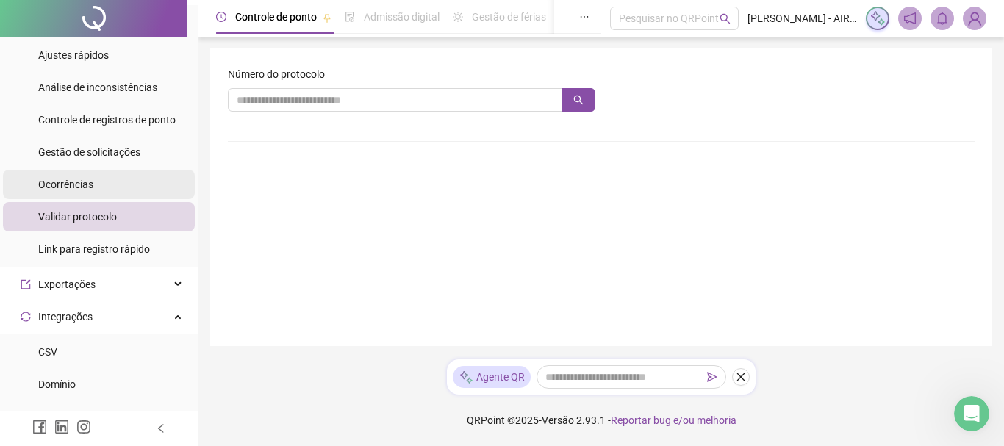
click at [78, 187] on span "Ocorrências" at bounding box center [65, 185] width 55 height 12
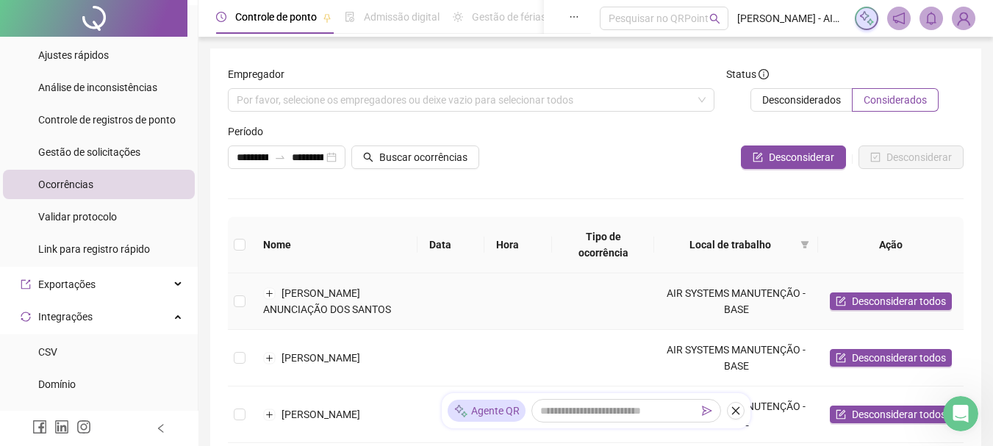
click at [357, 299] on td "[PERSON_NAME] ANUNCIAÇÃO DOS SANTOS" at bounding box center [334, 301] width 166 height 57
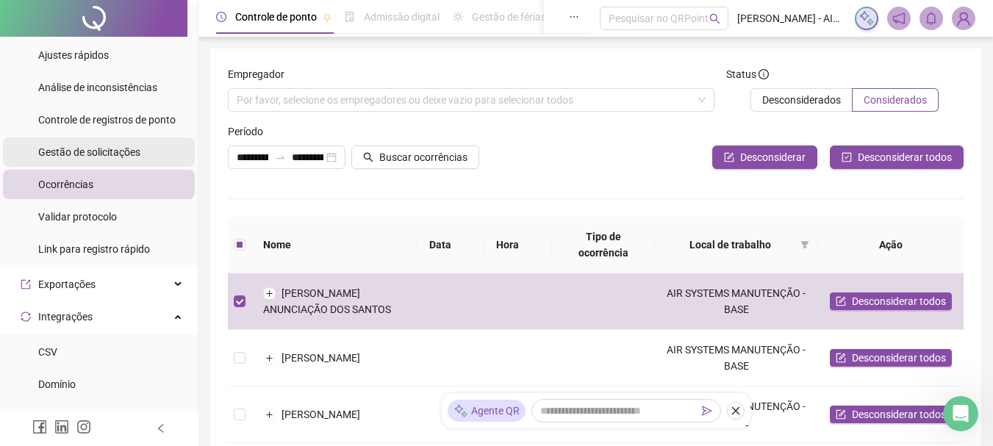
click at [123, 159] on div "Gestão de solicitações" at bounding box center [89, 151] width 102 height 29
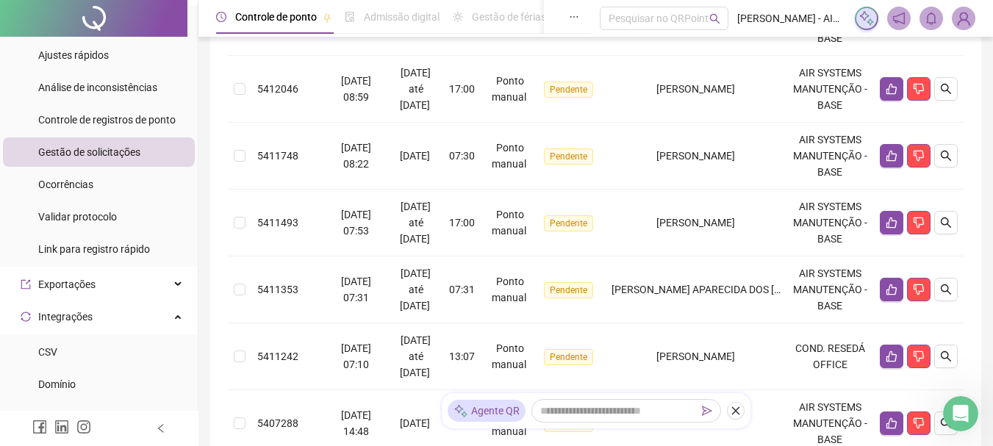
scroll to position [750, 0]
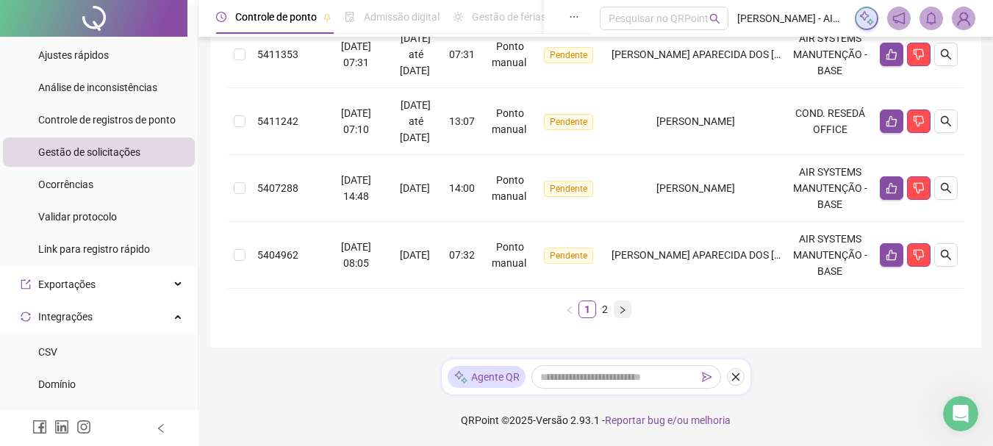
click at [620, 315] on button "button" at bounding box center [623, 310] width 18 height 18
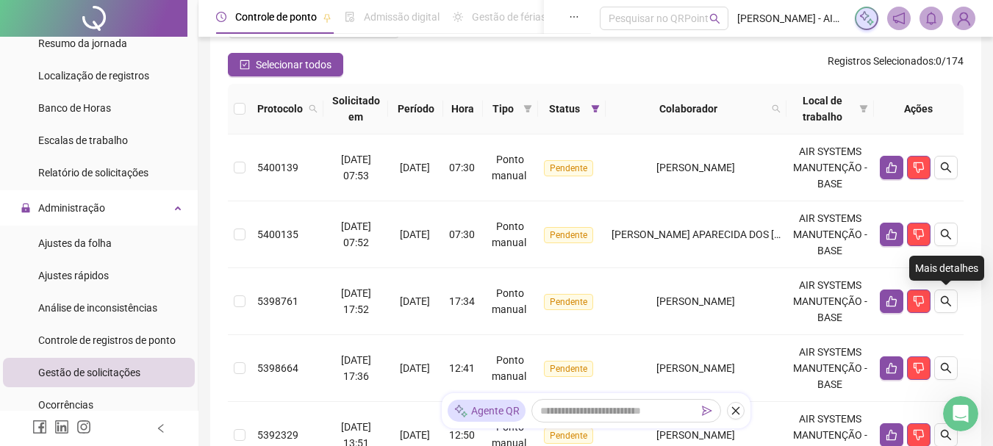
scroll to position [0, 0]
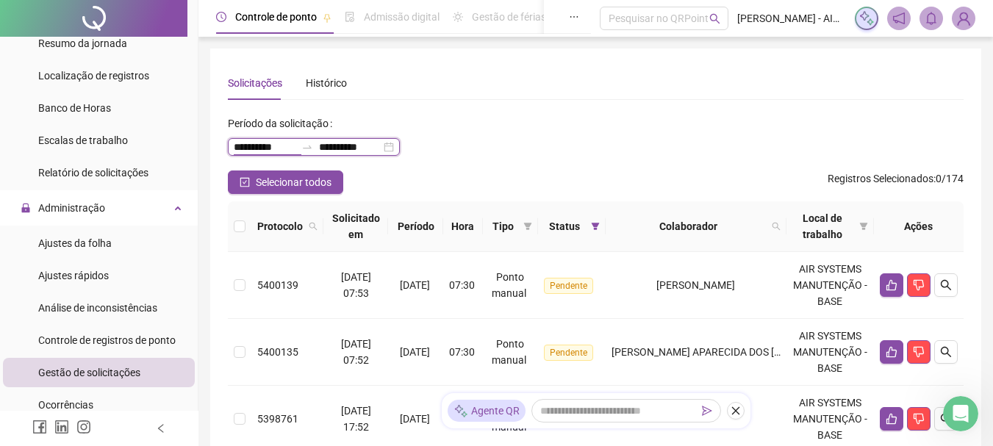
drag, startPoint x: 291, startPoint y: 145, endPoint x: 215, endPoint y: 153, distance: 76.1
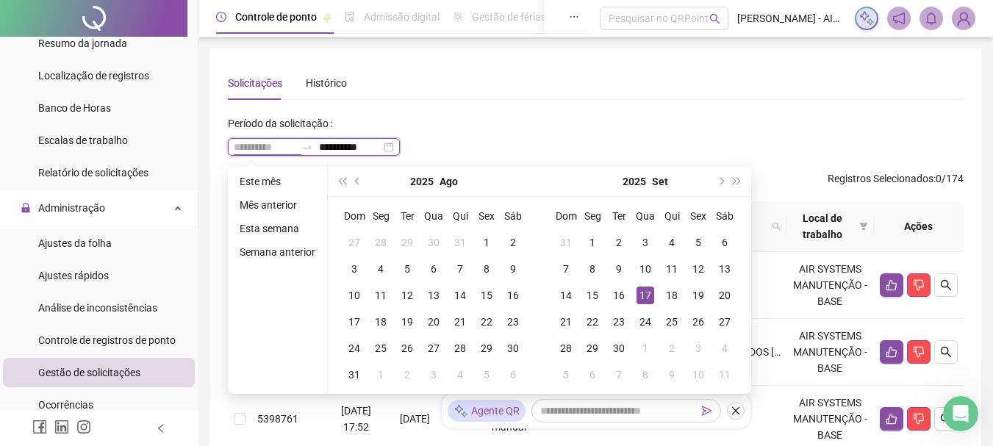
type input "**********"
click at [645, 295] on div "17" at bounding box center [645, 296] width 18 height 18
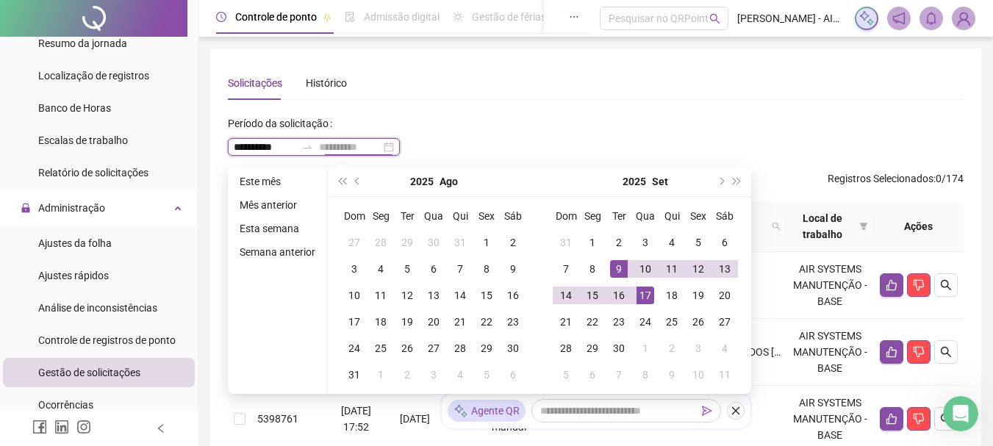
type input "**********"
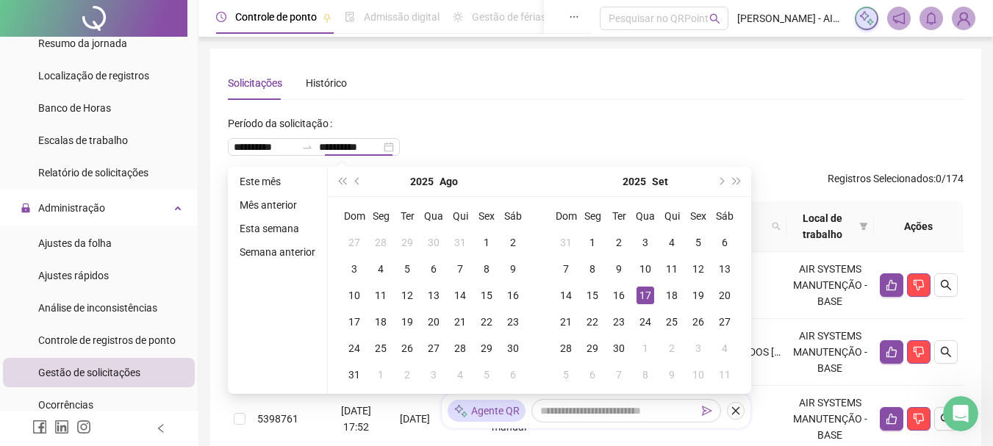
click at [633, 146] on div "**********" at bounding box center [596, 141] width 736 height 59
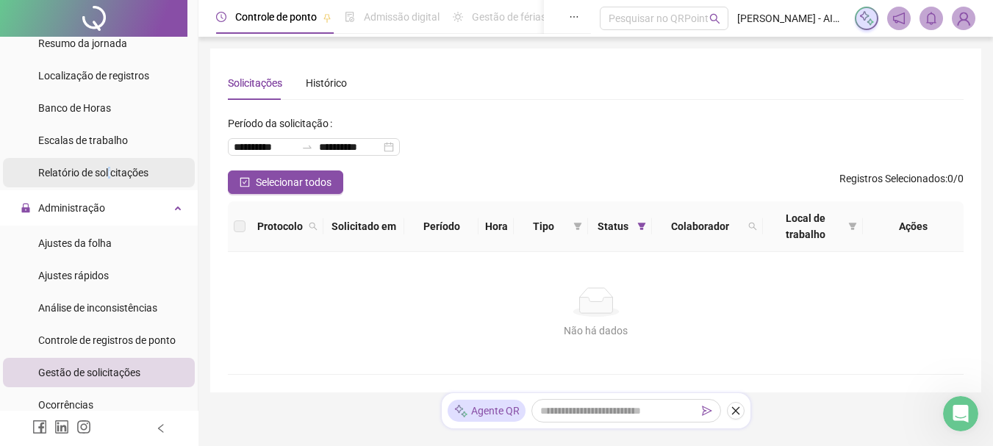
click at [110, 172] on span "Relatório de solicitações" at bounding box center [93, 173] width 110 height 12
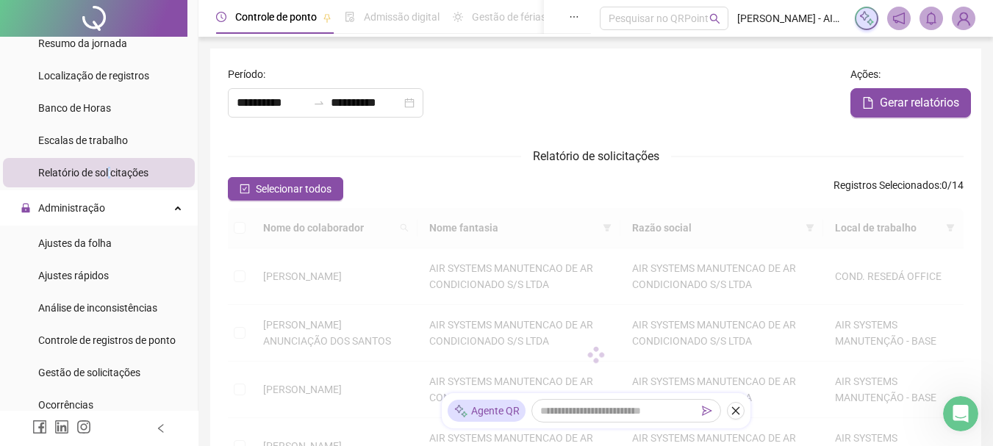
type input "**********"
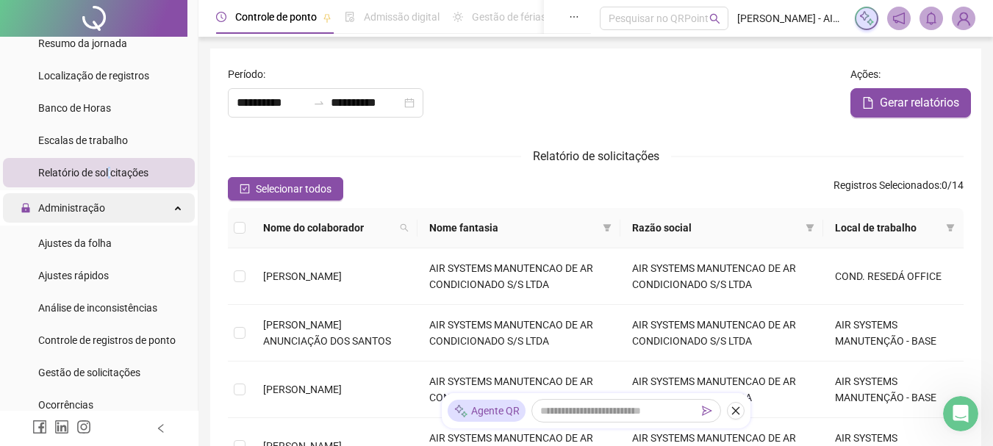
scroll to position [93, 0]
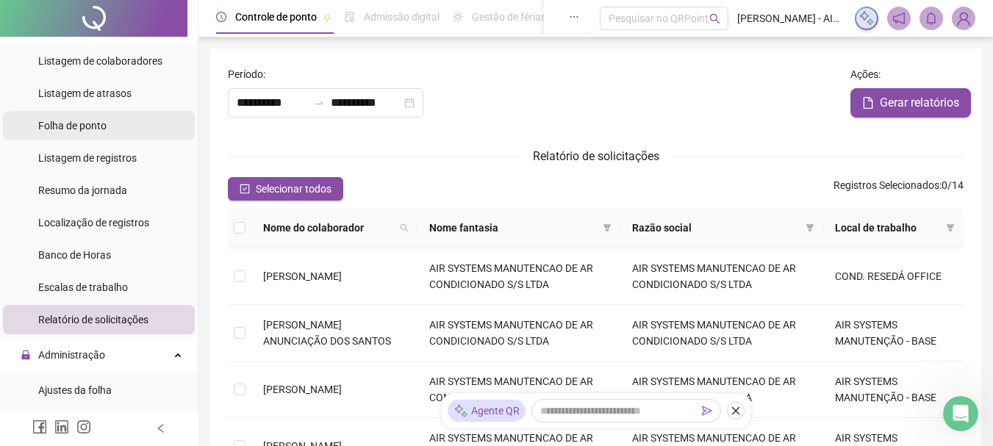
click at [93, 129] on span "Folha de ponto" at bounding box center [72, 126] width 68 height 12
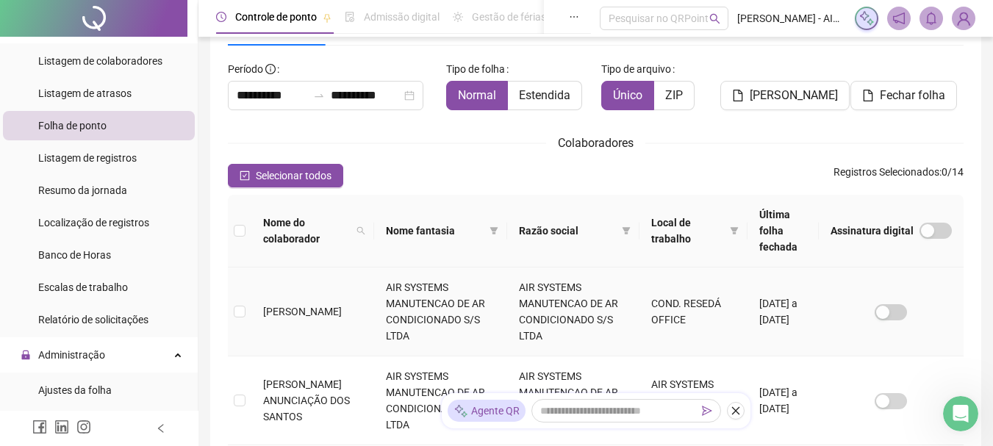
scroll to position [151, 0]
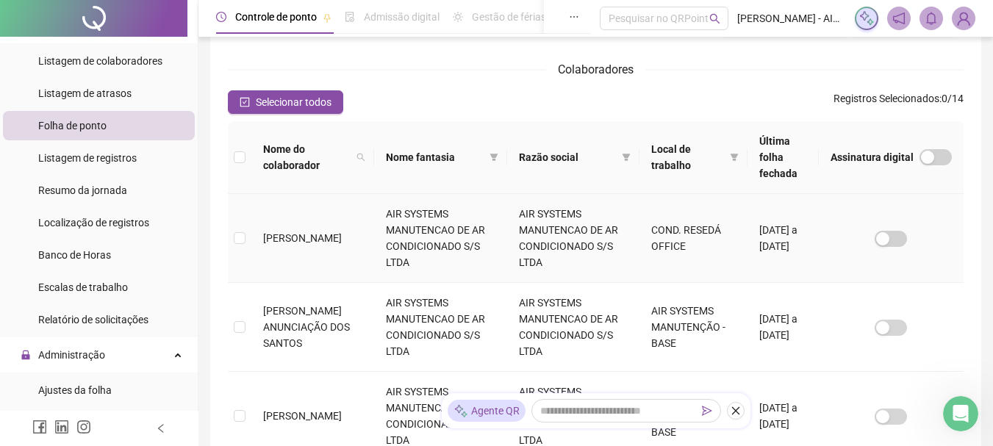
click at [782, 218] on td "[DATE] a [DATE]" at bounding box center [782, 238] width 71 height 89
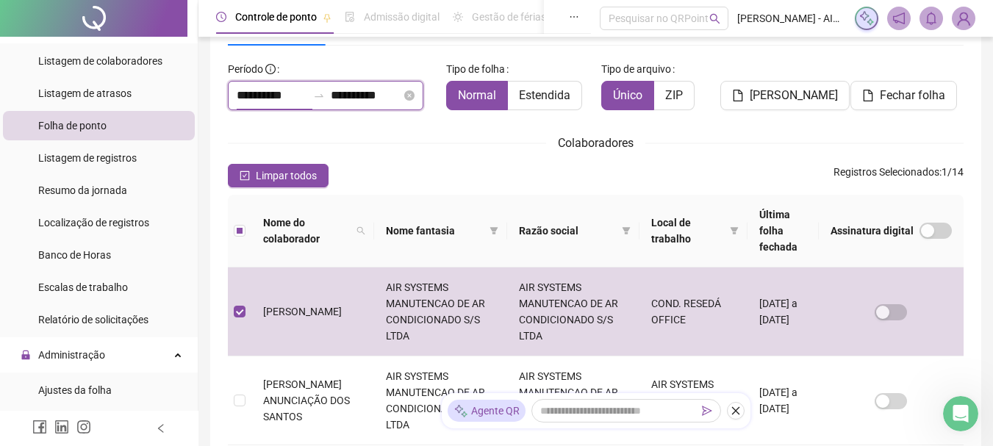
click at [283, 96] on input "**********" at bounding box center [272, 96] width 71 height 18
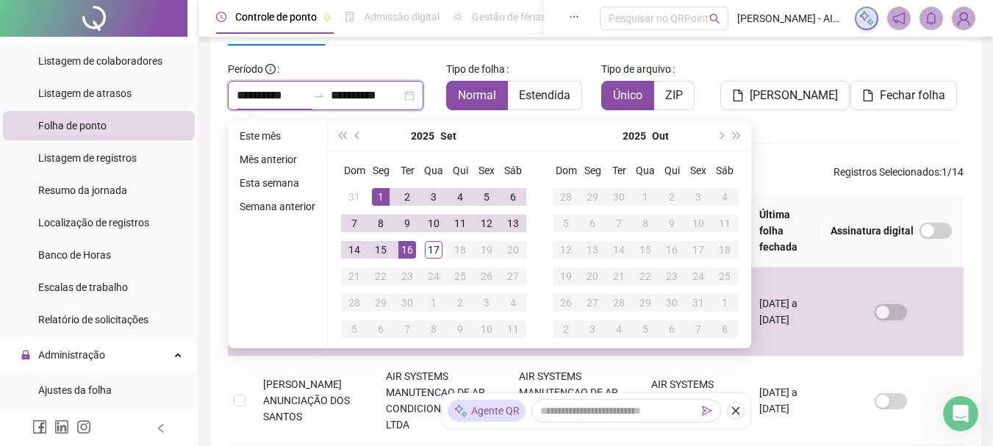
drag, startPoint x: 301, startPoint y: 96, endPoint x: 218, endPoint y: 96, distance: 82.3
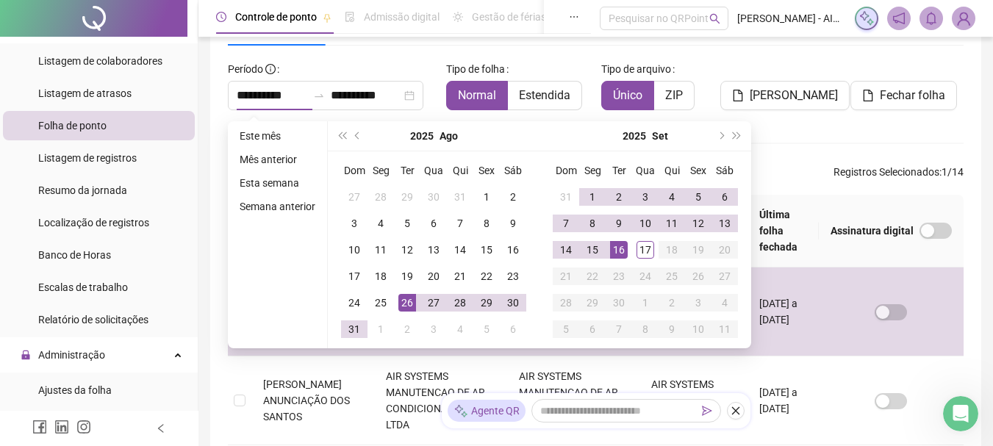
click at [556, 62] on div "Tipo de folha Normal Estendida" at bounding box center [518, 83] width 144 height 53
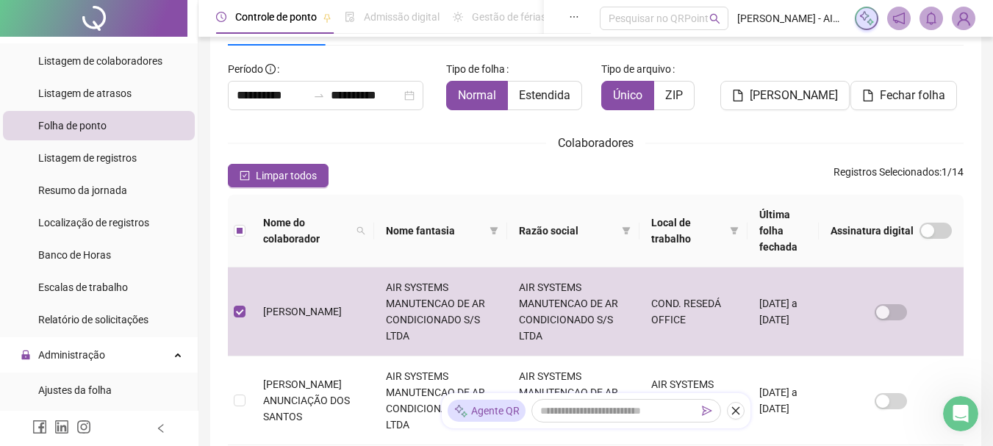
type input "**********"
click at [417, 146] on div "Colaboradores" at bounding box center [596, 143] width 736 height 18
click at [793, 96] on span "[PERSON_NAME]" at bounding box center [794, 96] width 88 height 18
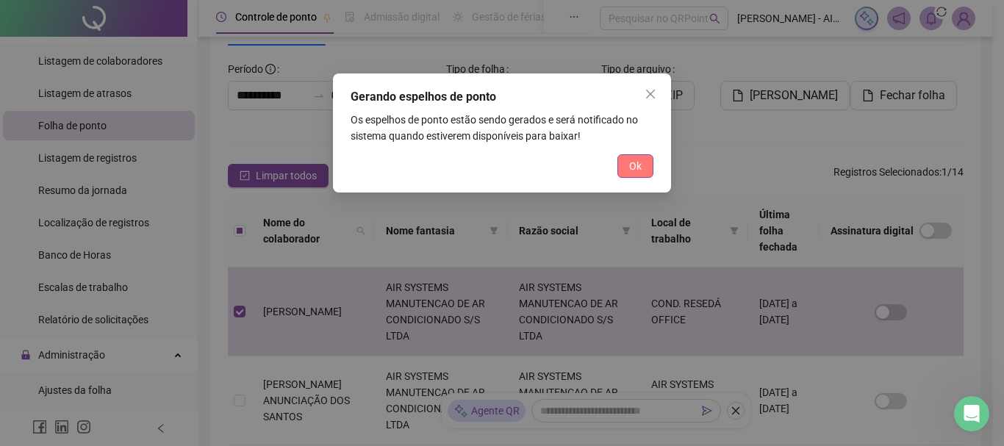
click at [630, 171] on span "Ok" at bounding box center [635, 166] width 12 height 16
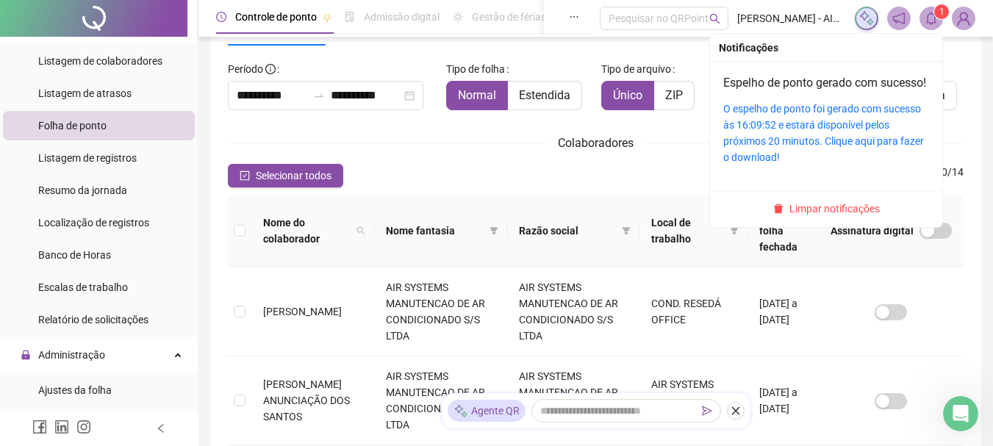
click at [935, 19] on icon "bell" at bounding box center [931, 18] width 10 height 13
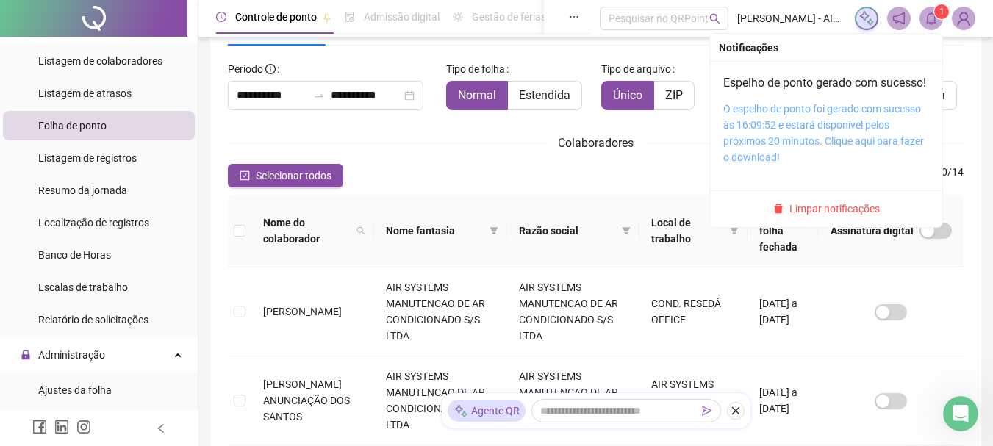
click at [819, 143] on link "O espelho de ponto foi gerado com sucesso às 16:09:52 e estará disponível pelos…" at bounding box center [823, 133] width 201 height 60
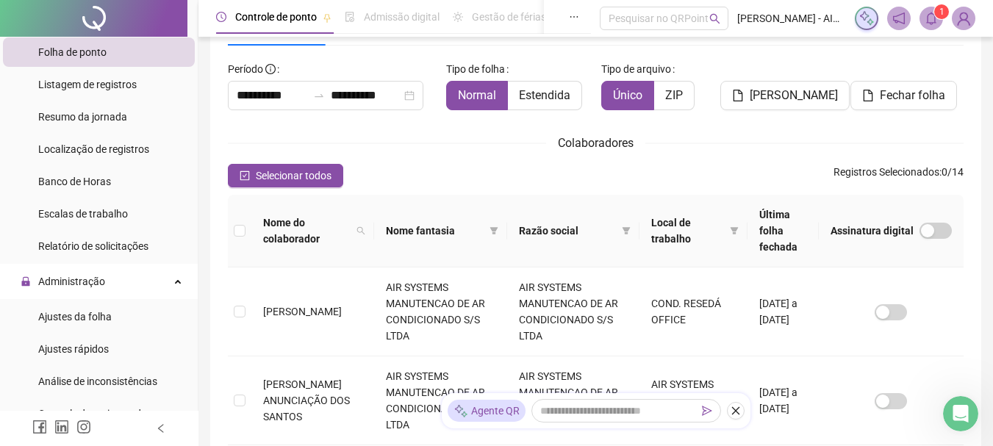
scroll to position [240, 0]
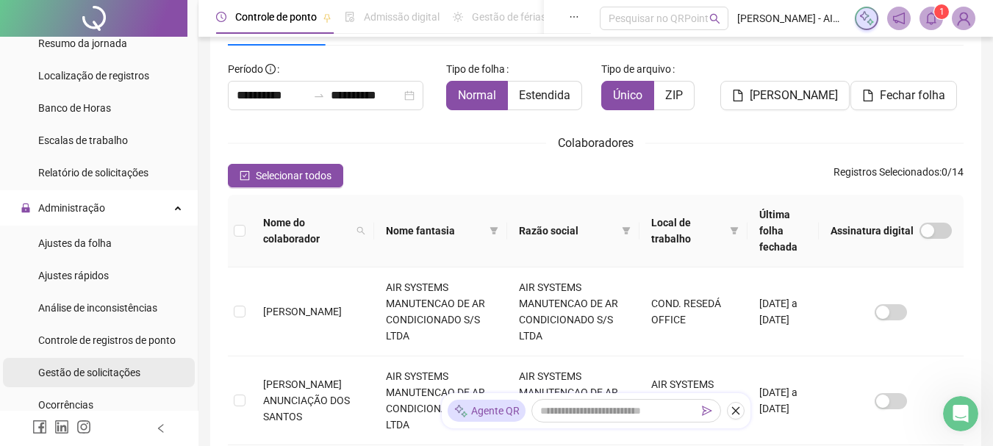
click at [103, 369] on span "Gestão de solicitações" at bounding box center [89, 373] width 102 height 12
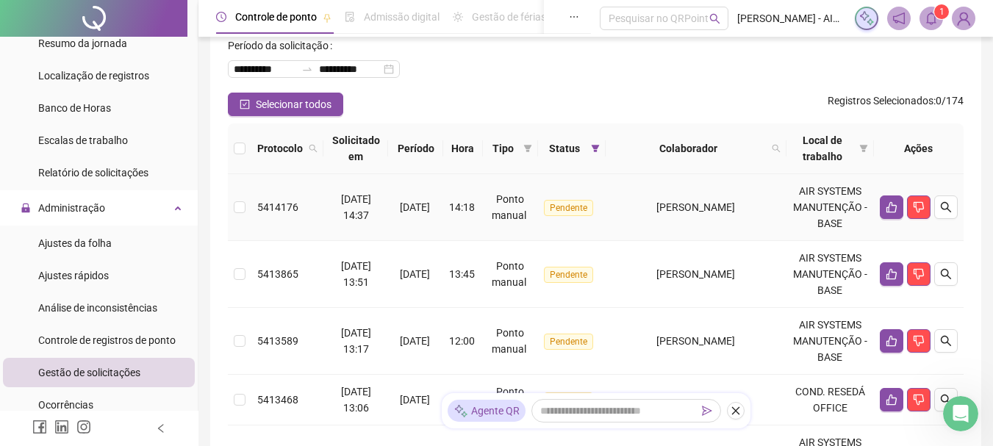
scroll to position [151, 0]
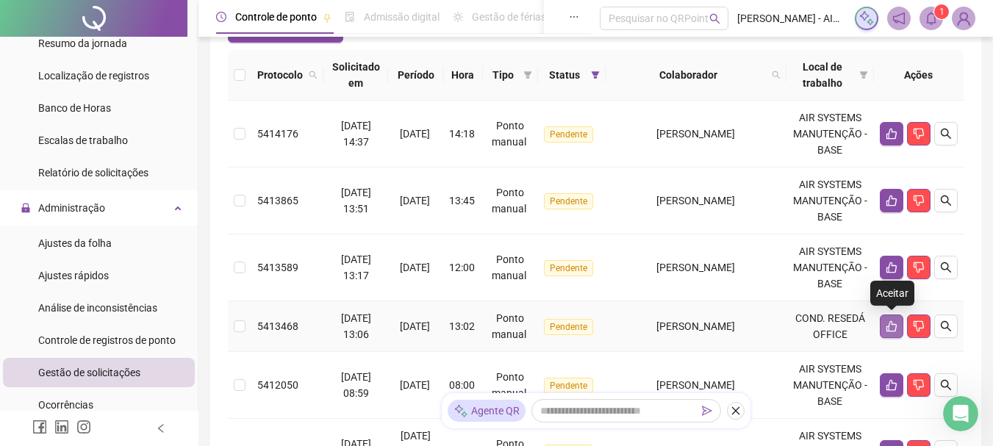
click at [895, 323] on icon "like" at bounding box center [892, 326] width 12 height 12
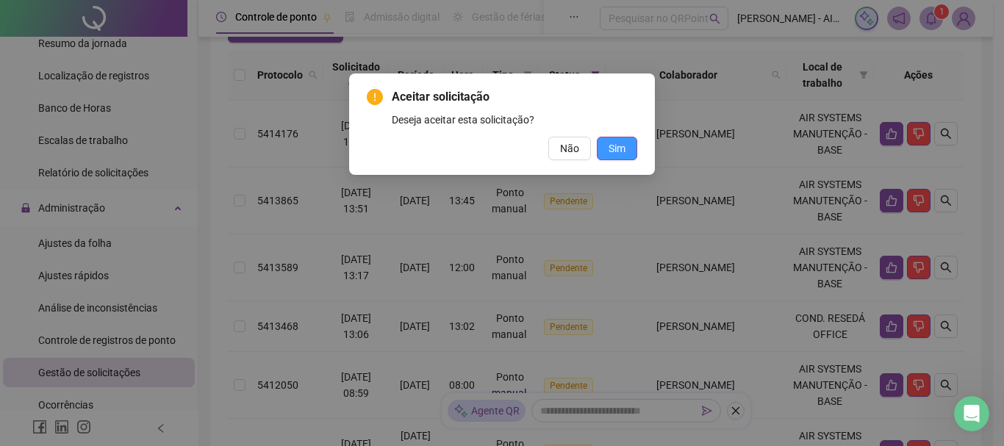
click at [622, 151] on span "Sim" at bounding box center [616, 148] width 17 height 16
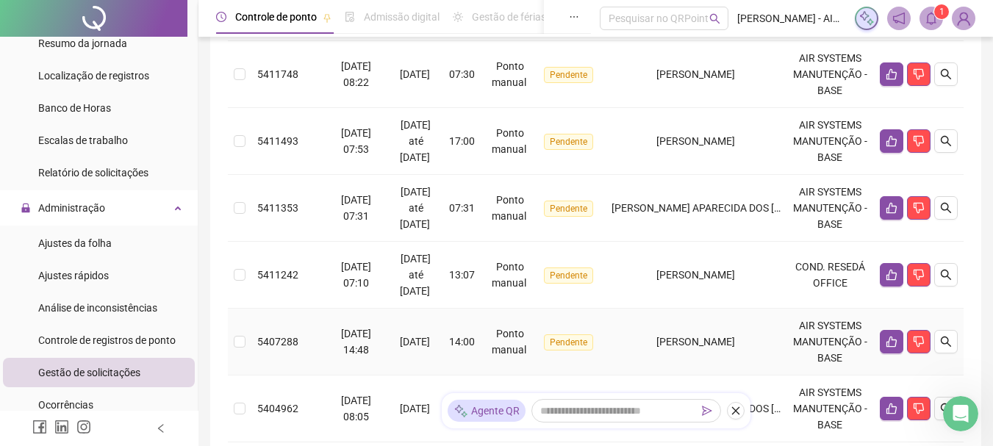
scroll to position [766, 0]
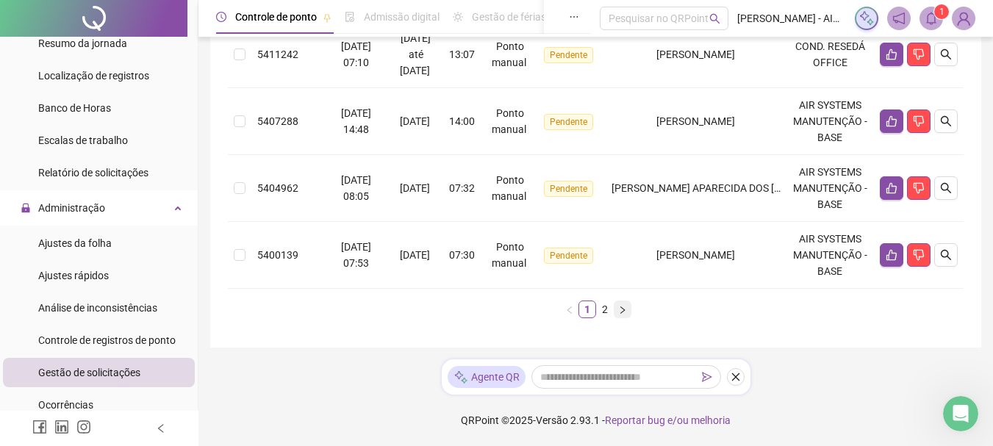
click at [619, 313] on icon "right" at bounding box center [622, 310] width 9 height 9
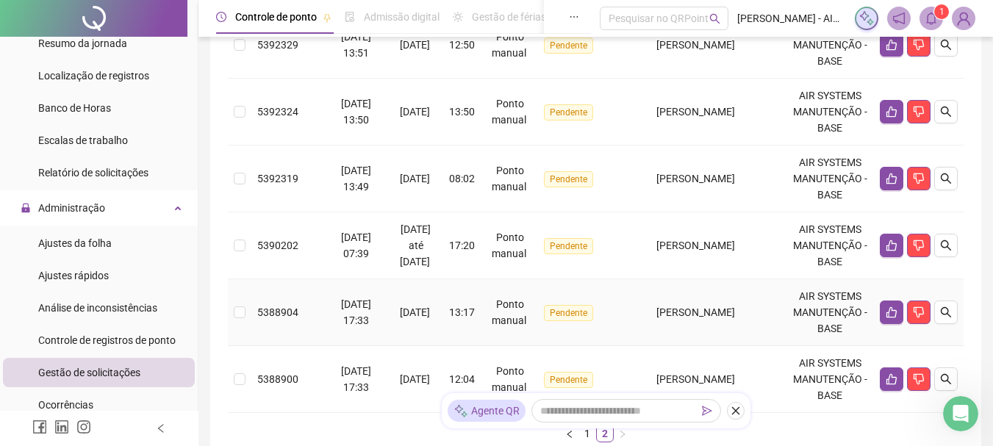
scroll to position [565, 0]
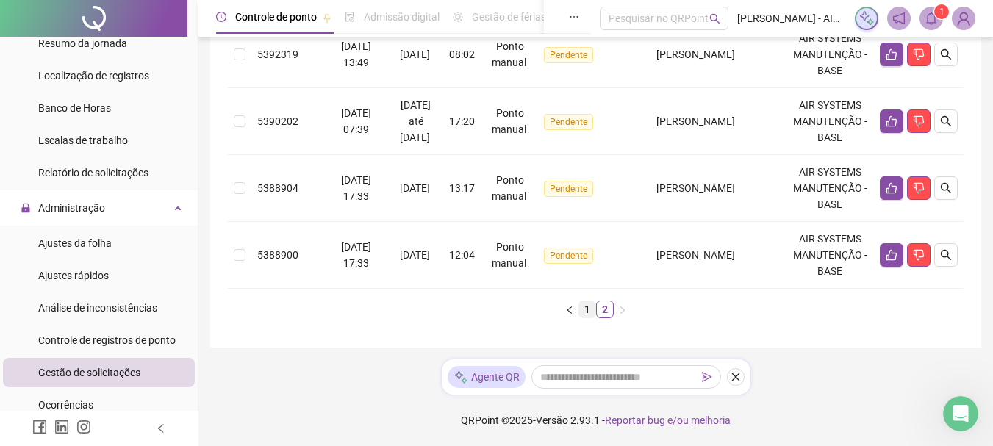
click at [587, 308] on link "1" at bounding box center [587, 309] width 16 height 16
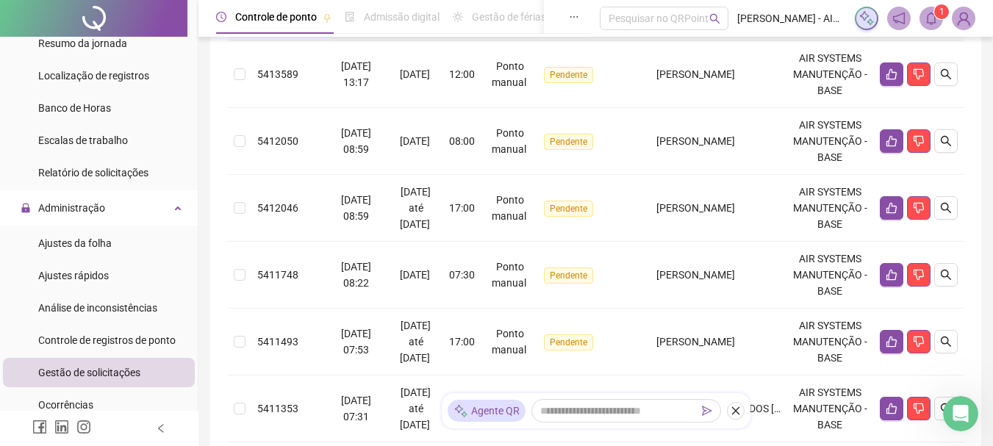
scroll to position [492, 0]
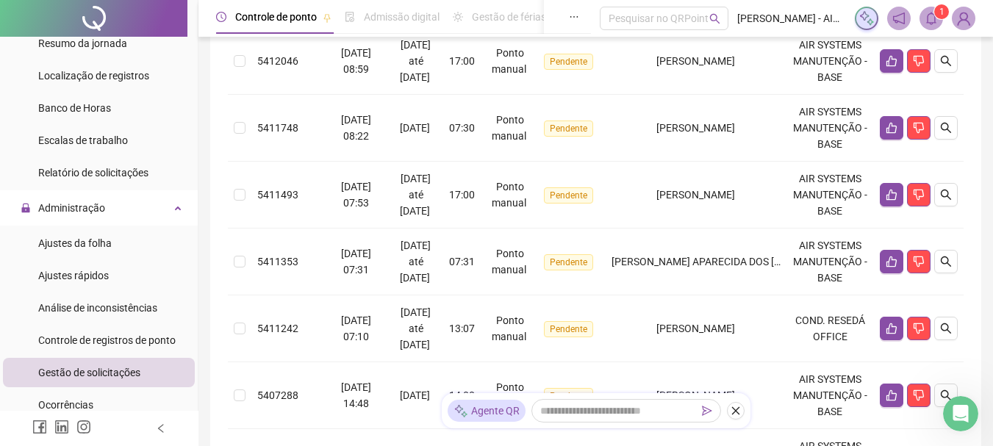
click at [117, 367] on span "Gestão de solicitações" at bounding box center [89, 373] width 102 height 12
click at [118, 373] on span "Gestão de solicitações" at bounding box center [89, 373] width 102 height 12
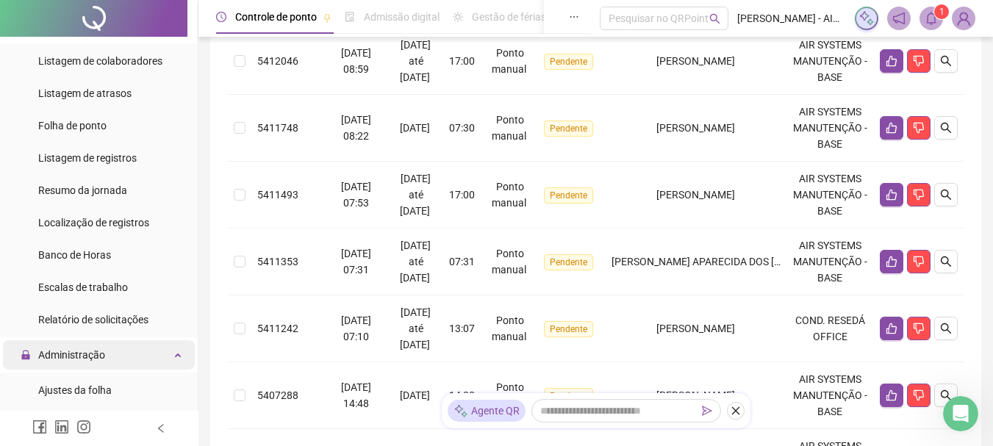
click at [65, 358] on span "Administração" at bounding box center [71, 355] width 67 height 12
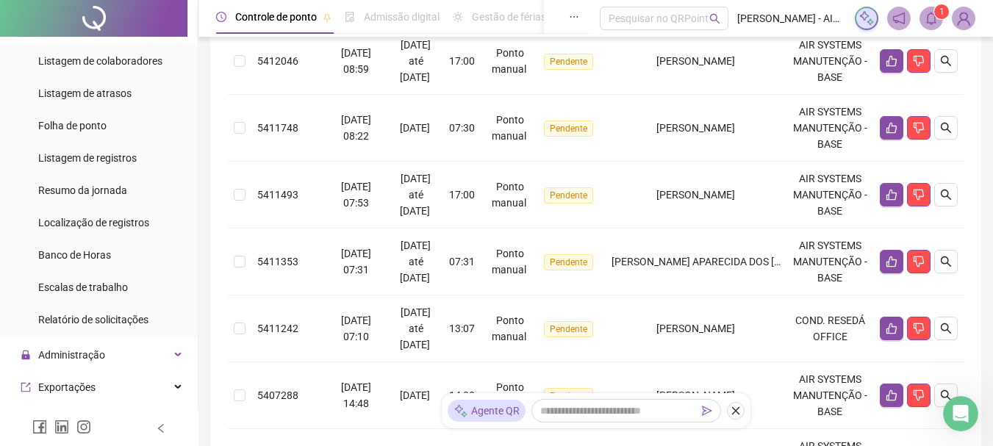
scroll to position [240, 0]
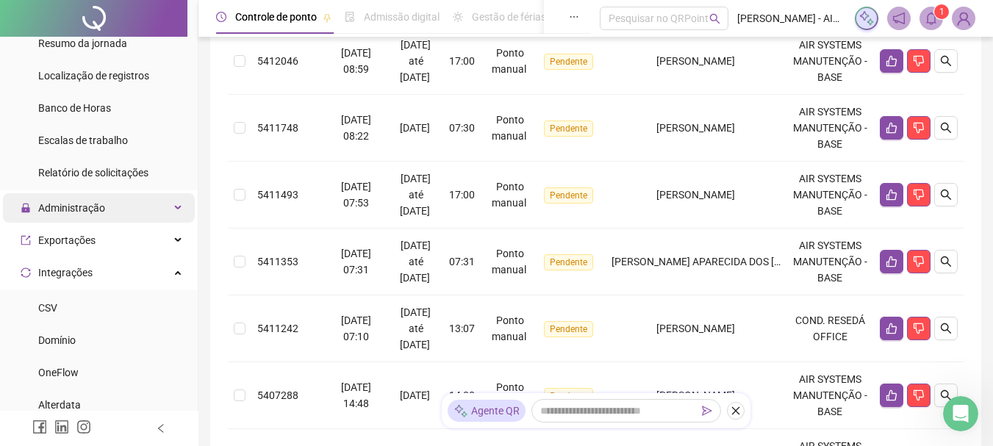
click at [54, 211] on span "Administração" at bounding box center [71, 208] width 67 height 12
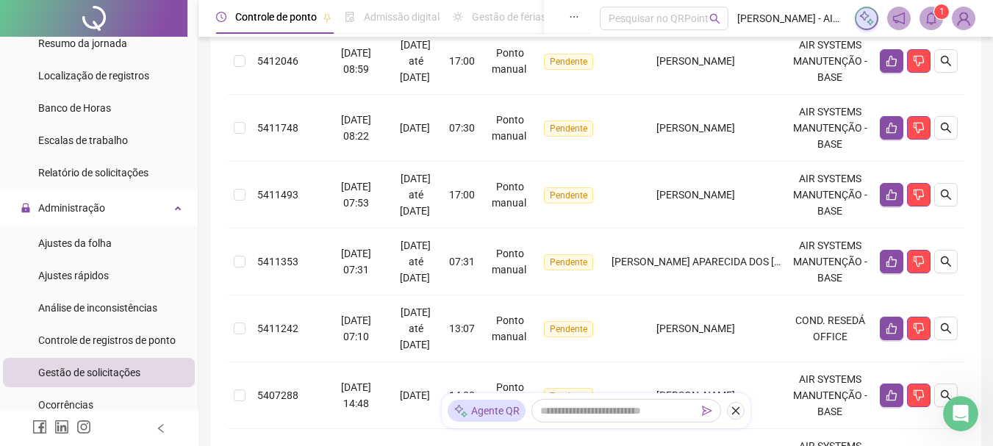
click at [84, 370] on span "Gestão de solicitações" at bounding box center [89, 373] width 102 height 12
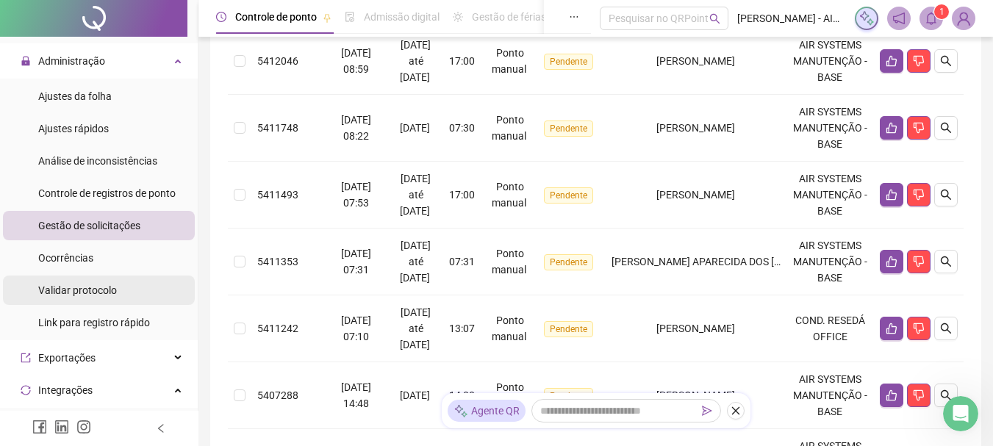
click at [93, 284] on span "Validar protocolo" at bounding box center [77, 290] width 79 height 12
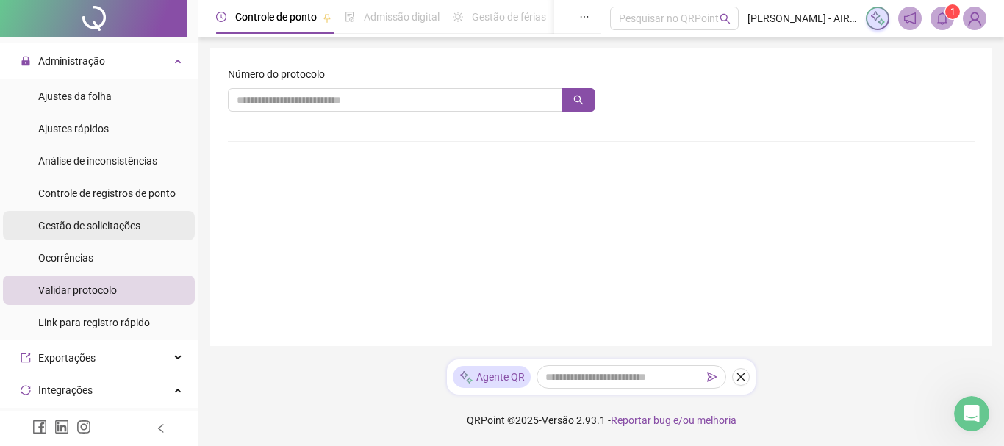
click at [103, 228] on span "Gestão de solicitações" at bounding box center [89, 226] width 102 height 12
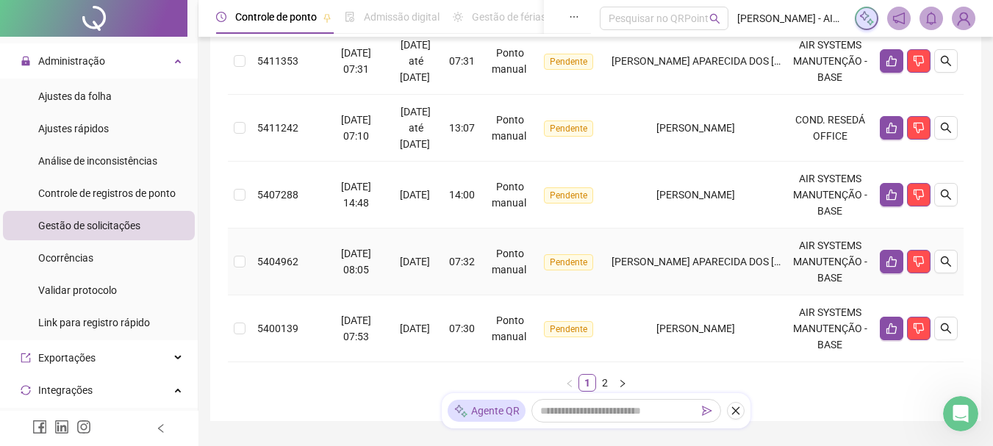
scroll to position [545, 0]
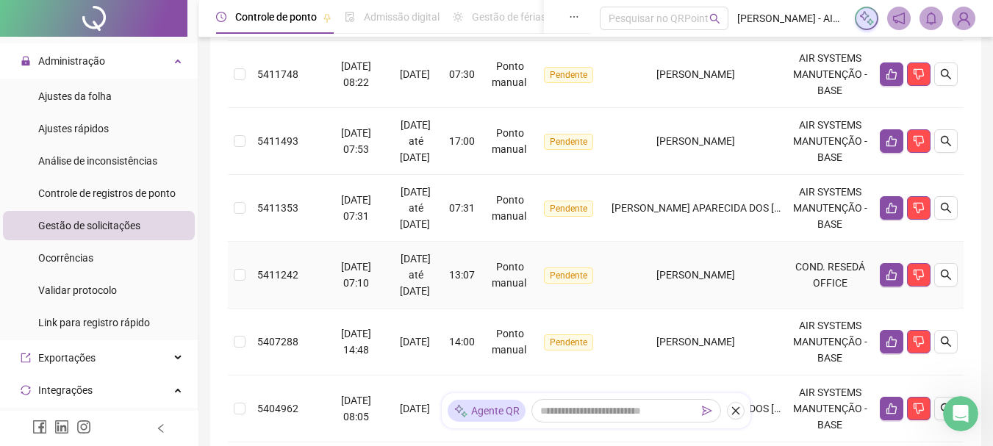
click at [829, 273] on td "COND. RESEDÁ OFFICE" at bounding box center [829, 275] width 87 height 67
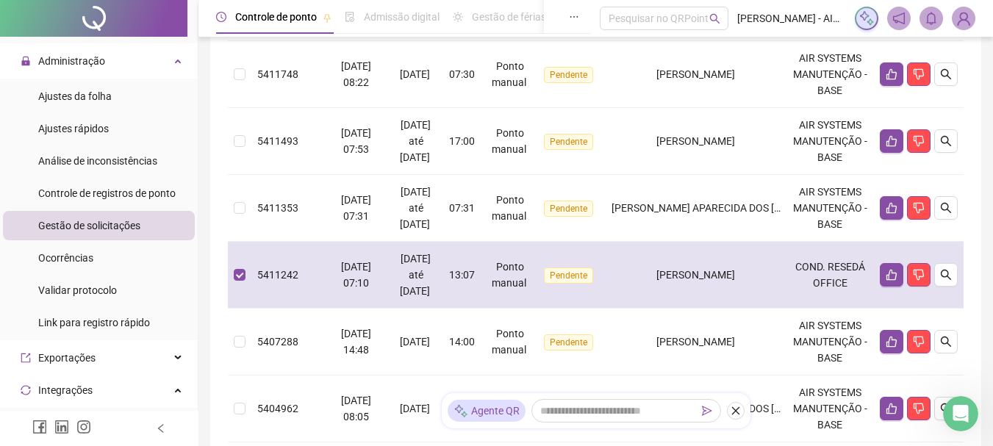
click at [435, 270] on div "[DATE] até [DATE]" at bounding box center [415, 275] width 43 height 49
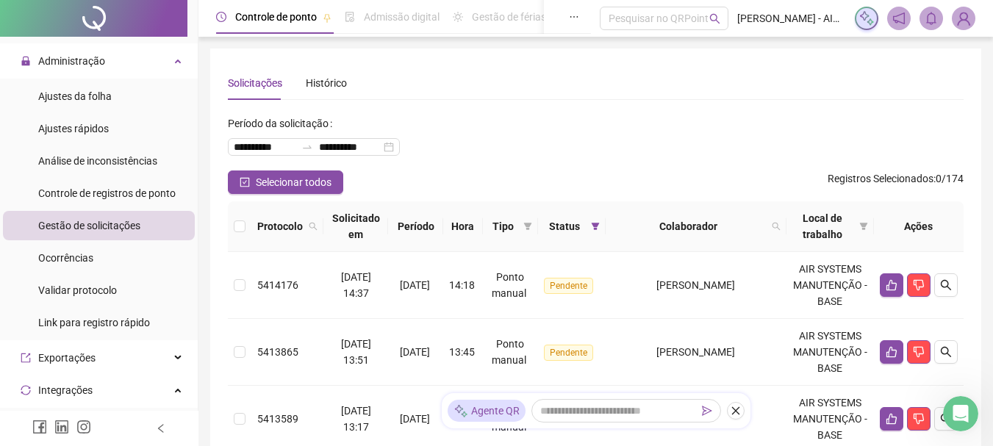
scroll to position [73, 0]
